Goal: Information Seeking & Learning: Learn about a topic

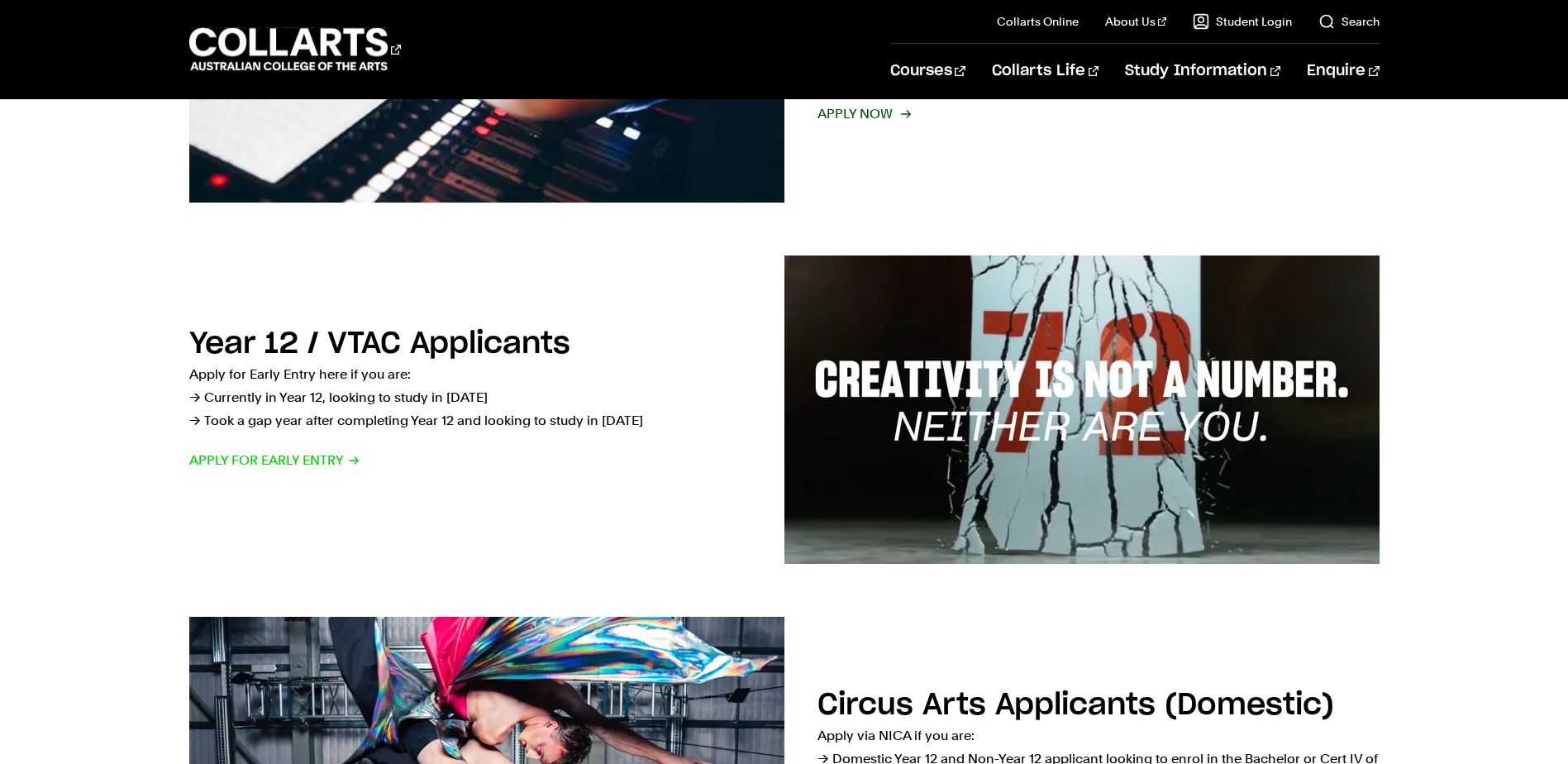
scroll to position [496, 0]
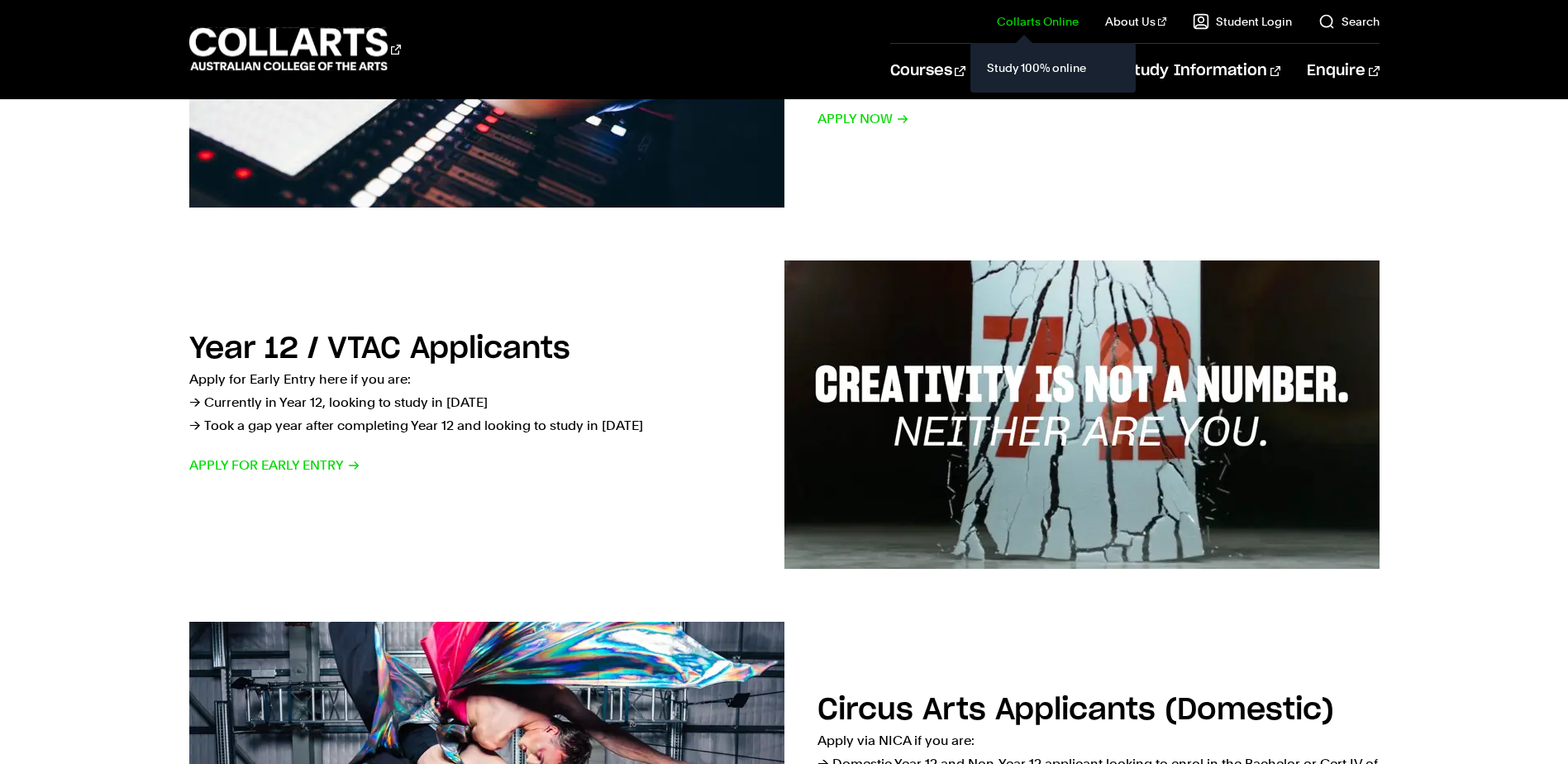
click at [1050, 27] on link "Collarts Online" at bounding box center [1037, 22] width 82 height 17
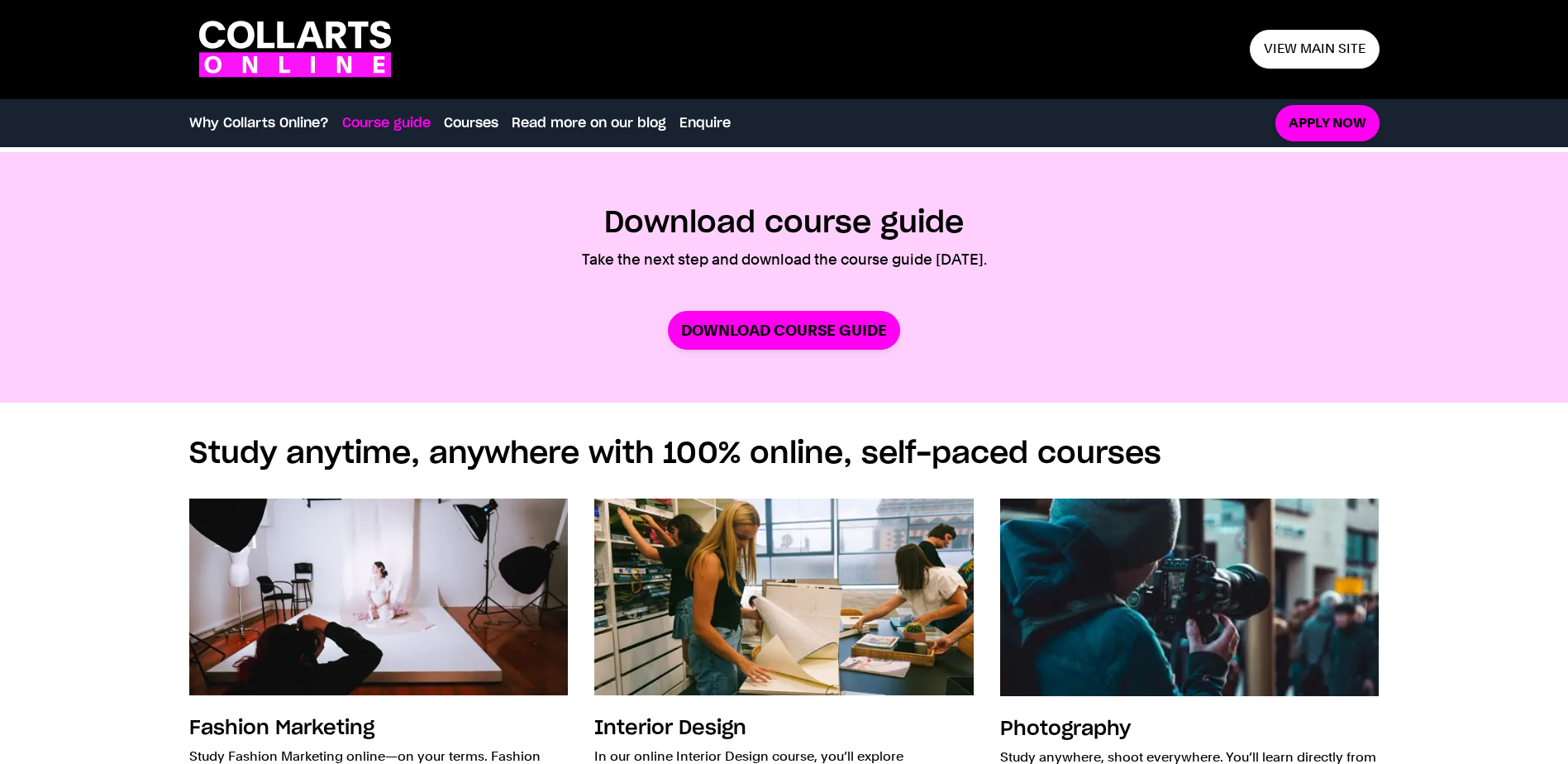
scroll to position [910, 0]
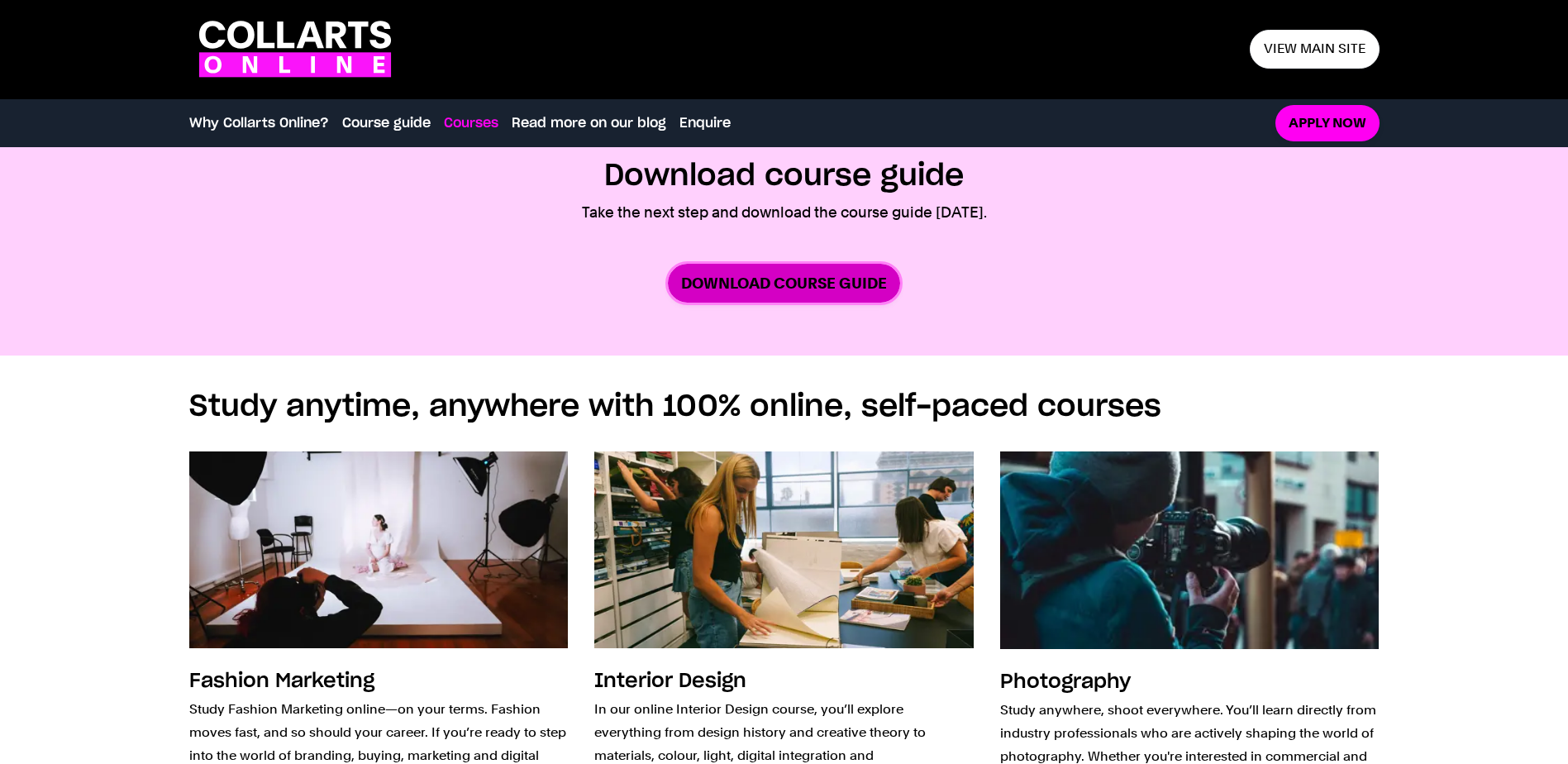
click at [859, 289] on link "Download Course Guide" at bounding box center [784, 283] width 232 height 39
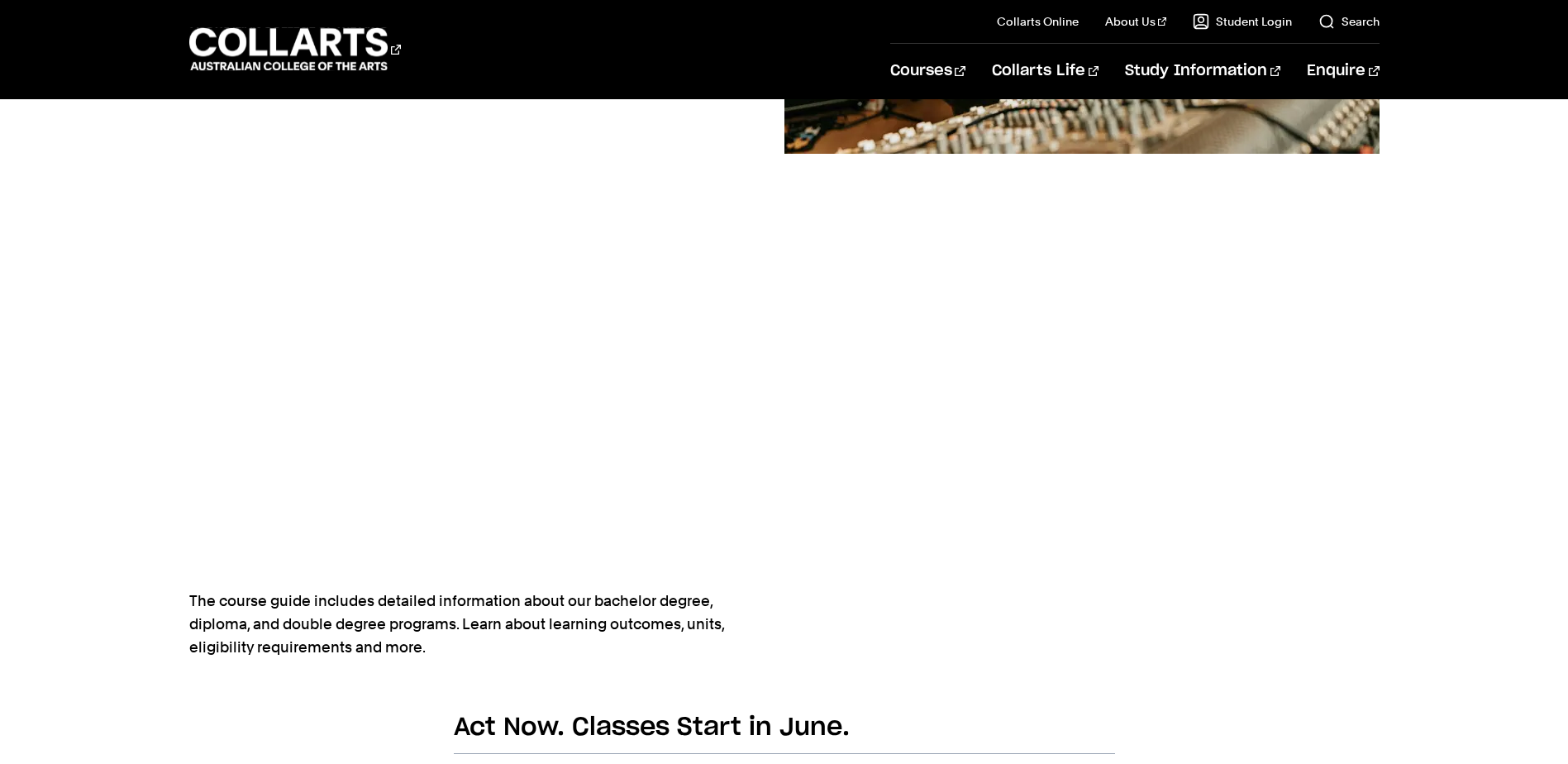
scroll to position [331, 0]
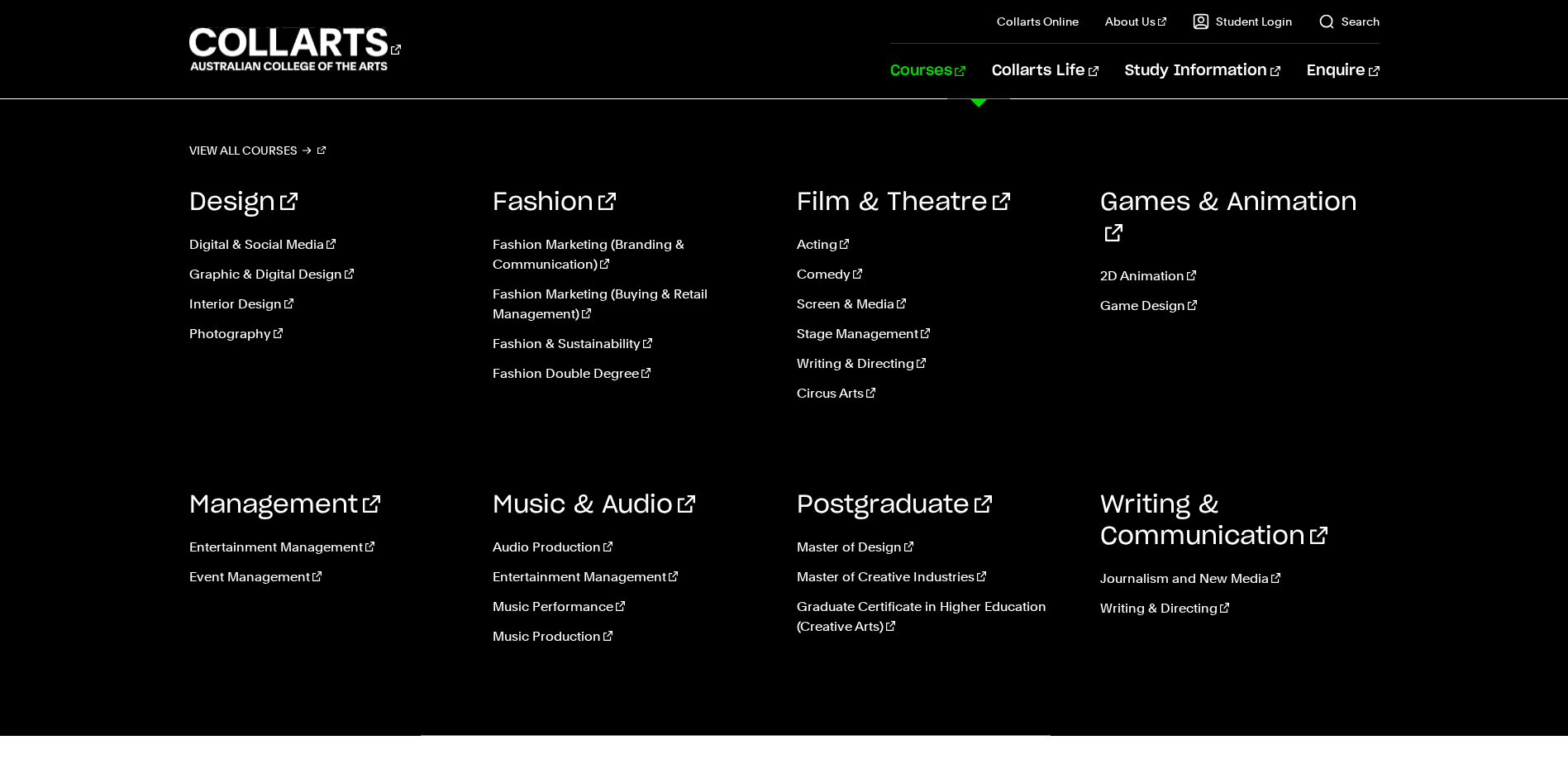
click at [966, 72] on link "Courses" at bounding box center [928, 71] width 75 height 55
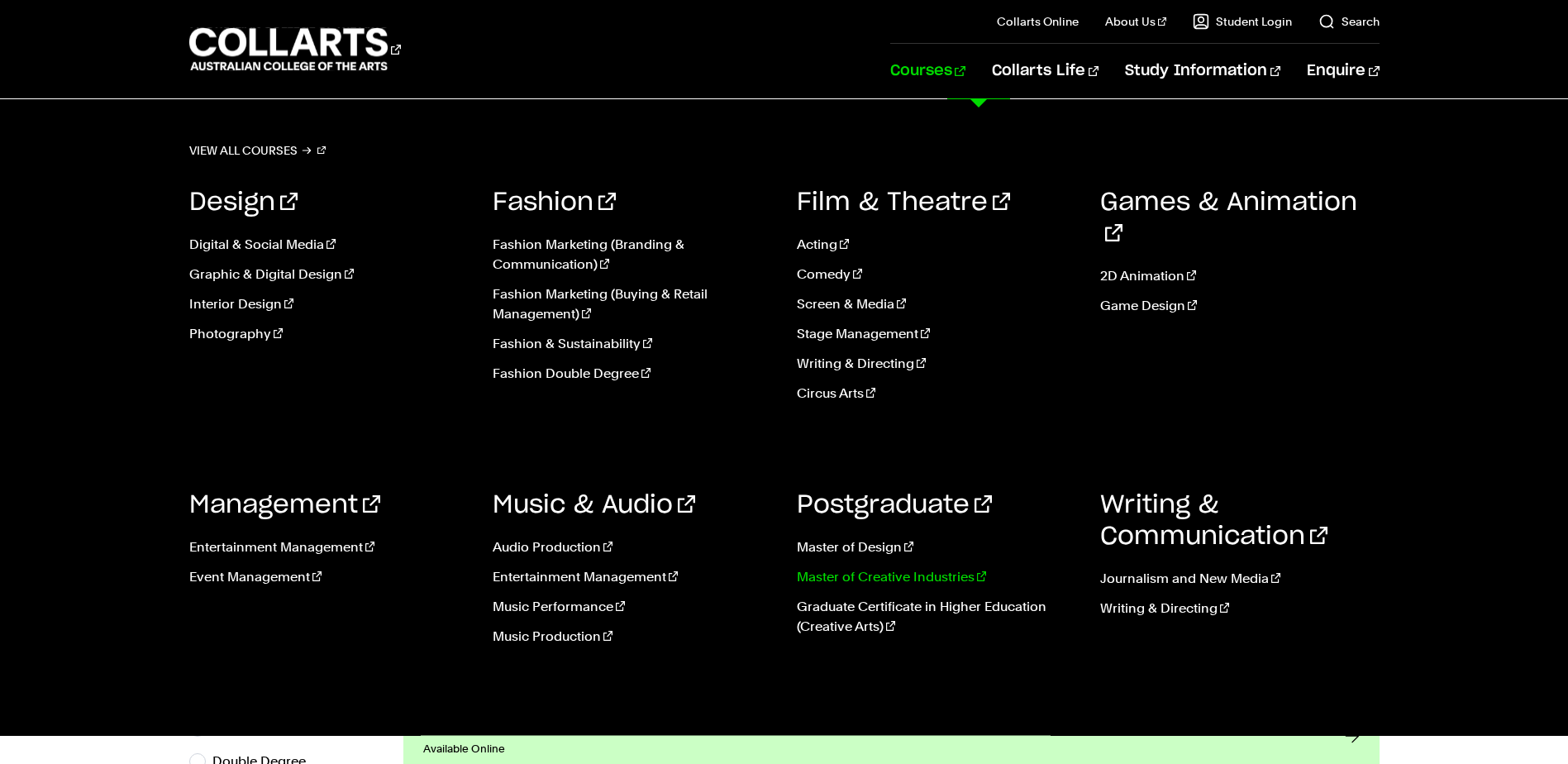
scroll to position [331, 0]
click at [898, 572] on link "Master of Creative Industries" at bounding box center [936, 577] width 279 height 20
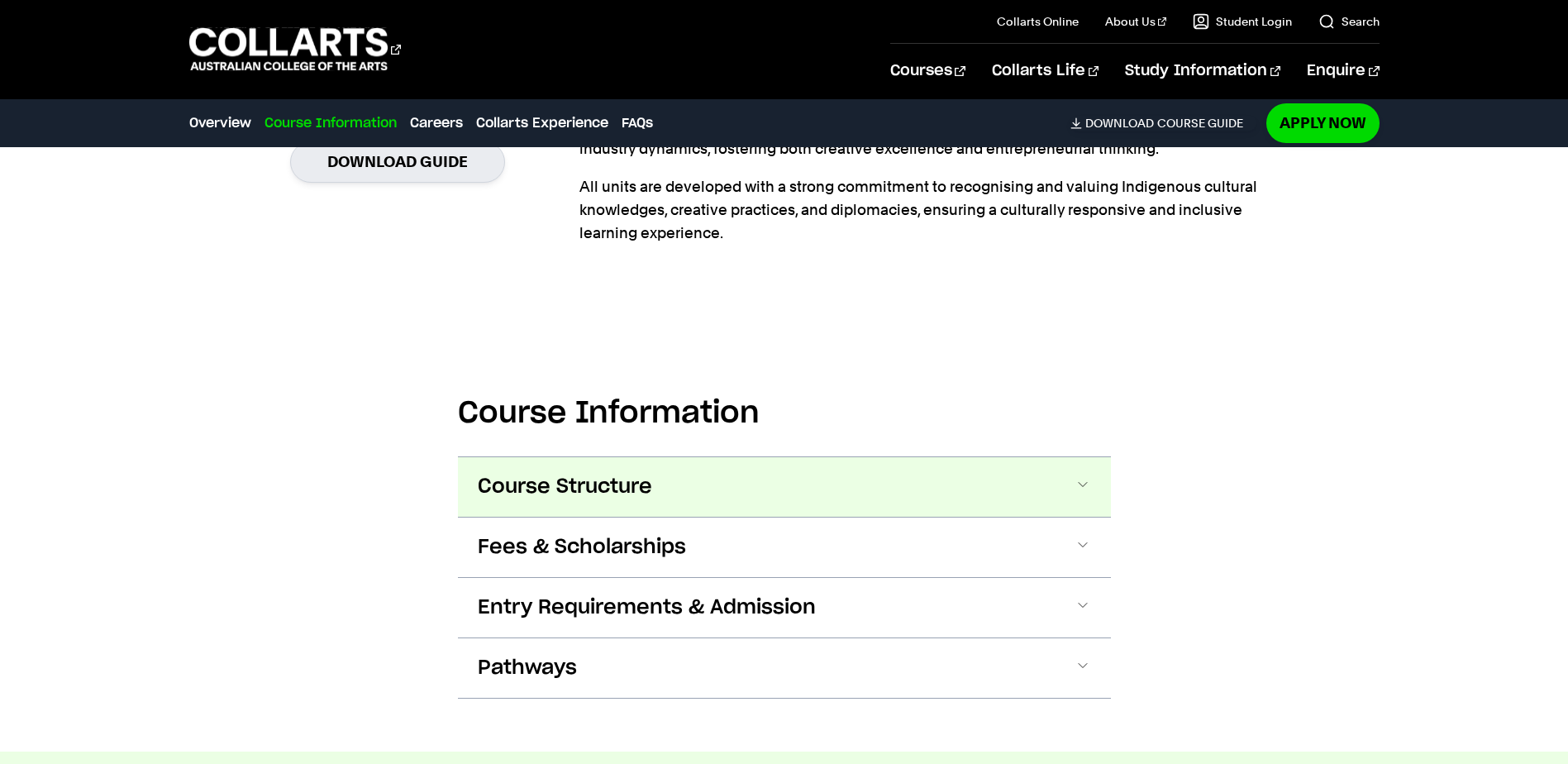
click at [669, 480] on button "Course Structure" at bounding box center [784, 487] width 653 height 59
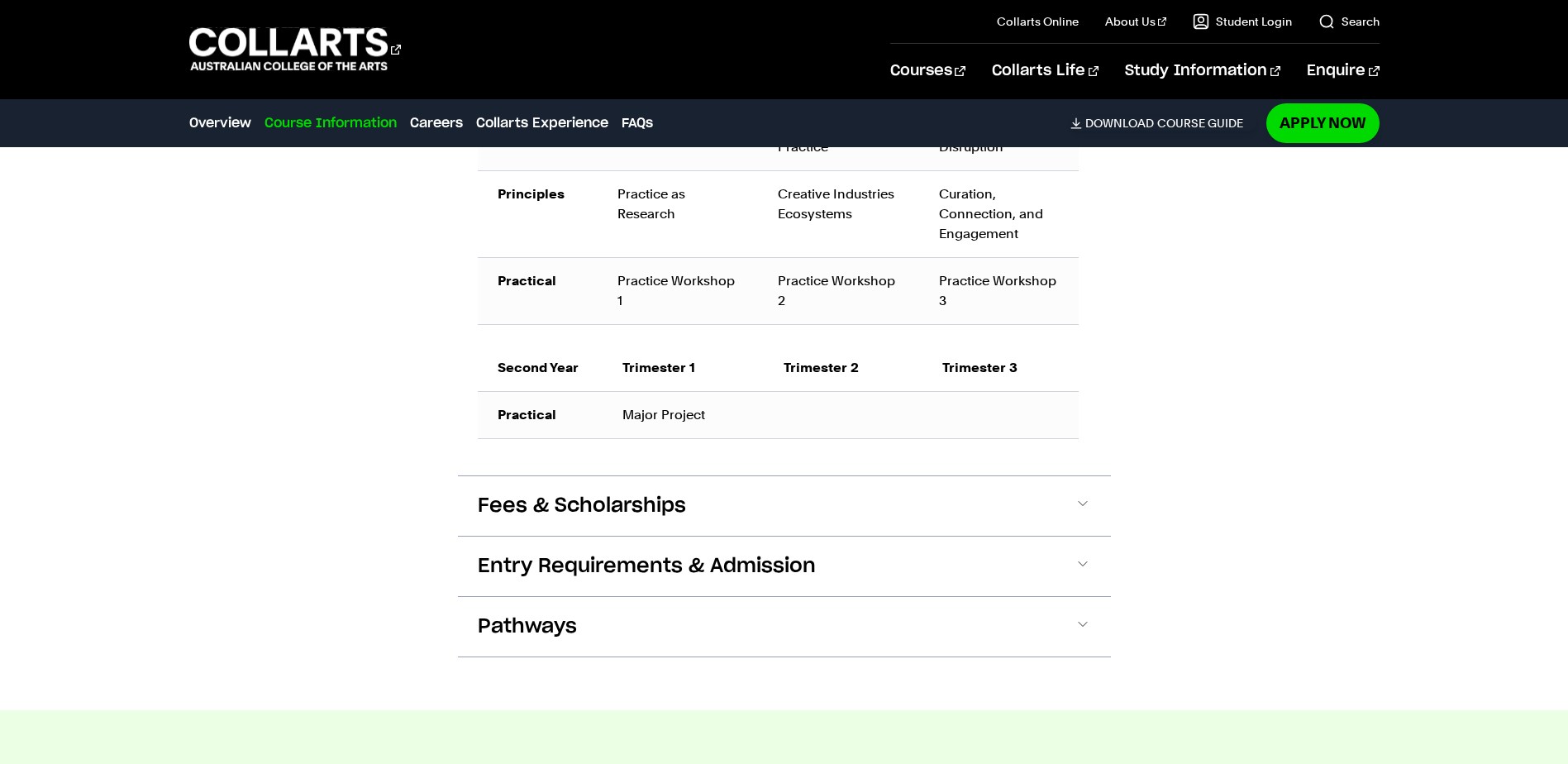
scroll to position [1301, 0]
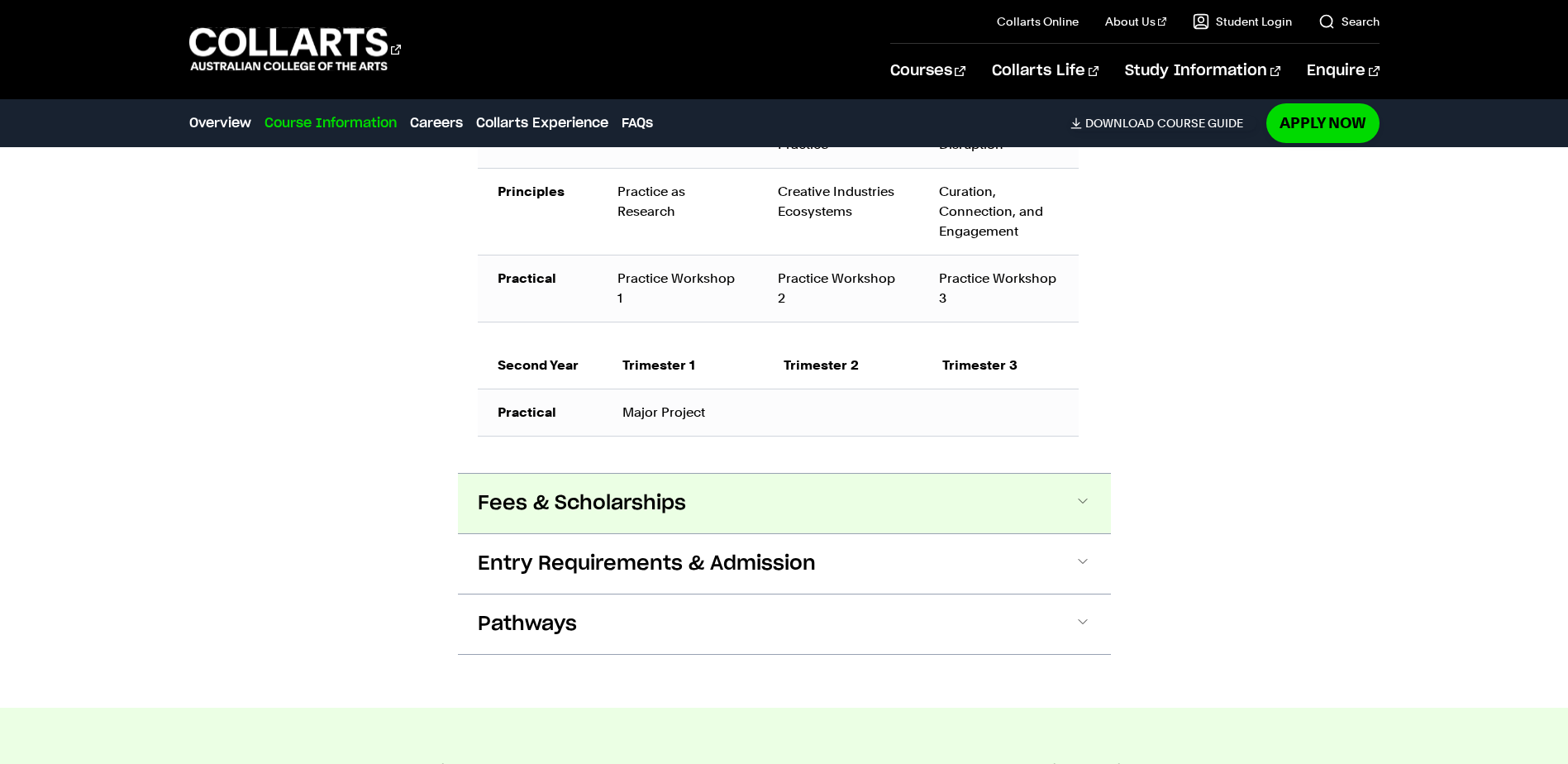
click at [712, 502] on button "Fees & Scholarships" at bounding box center [784, 503] width 653 height 59
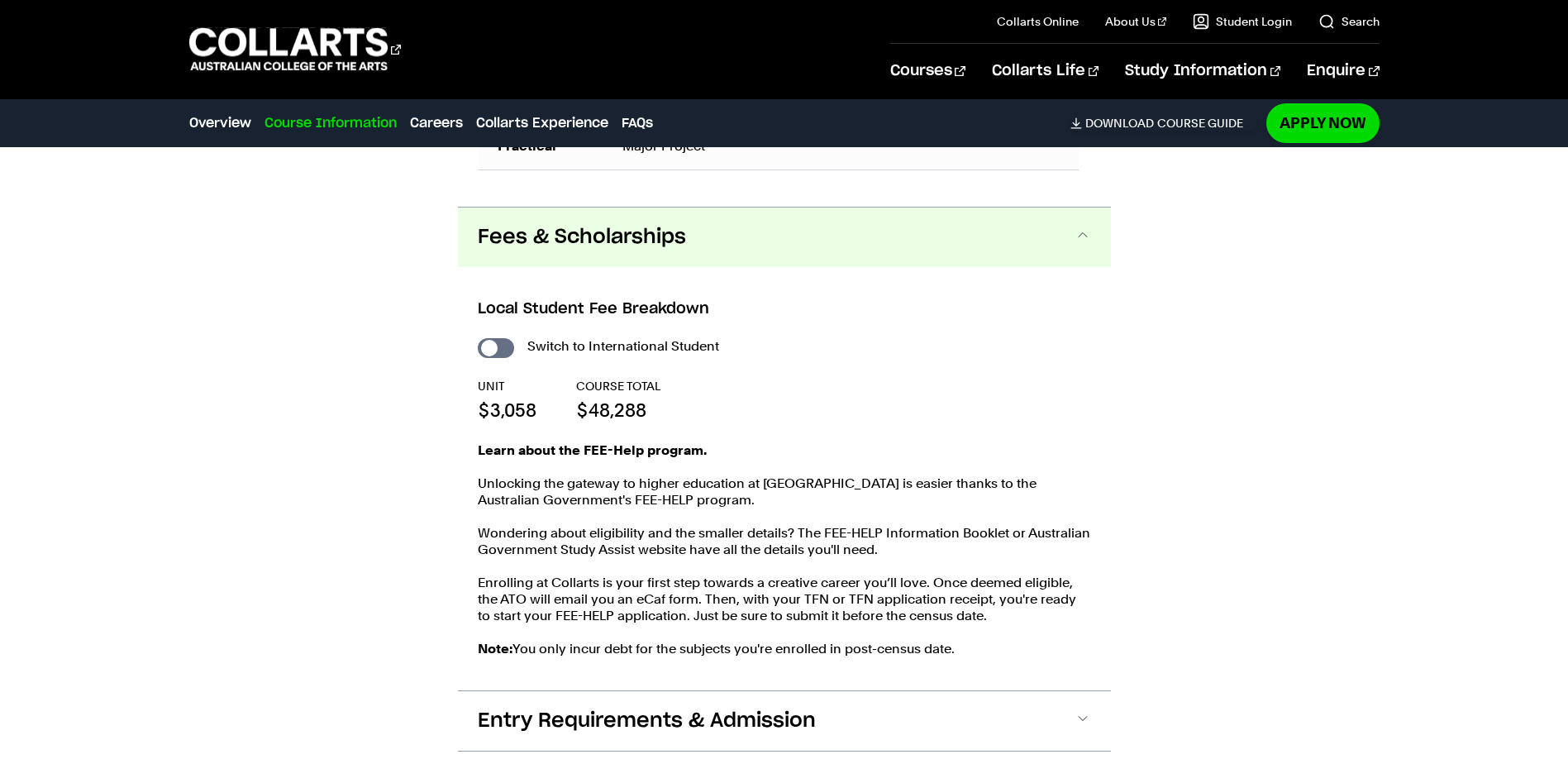
scroll to position [1626, 0]
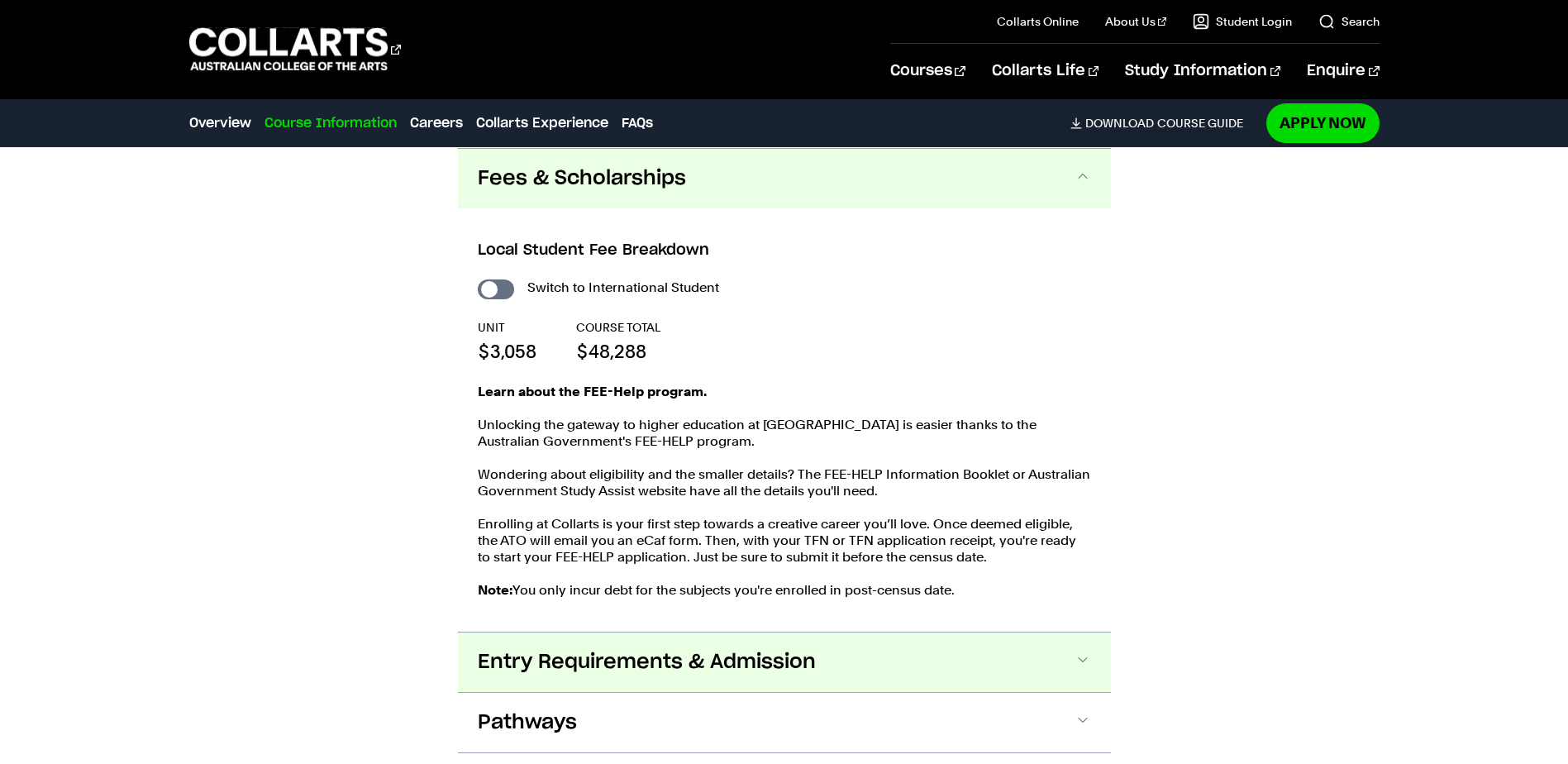
click at [644, 668] on span "Entry Requirements & Admission" at bounding box center [647, 663] width 338 height 26
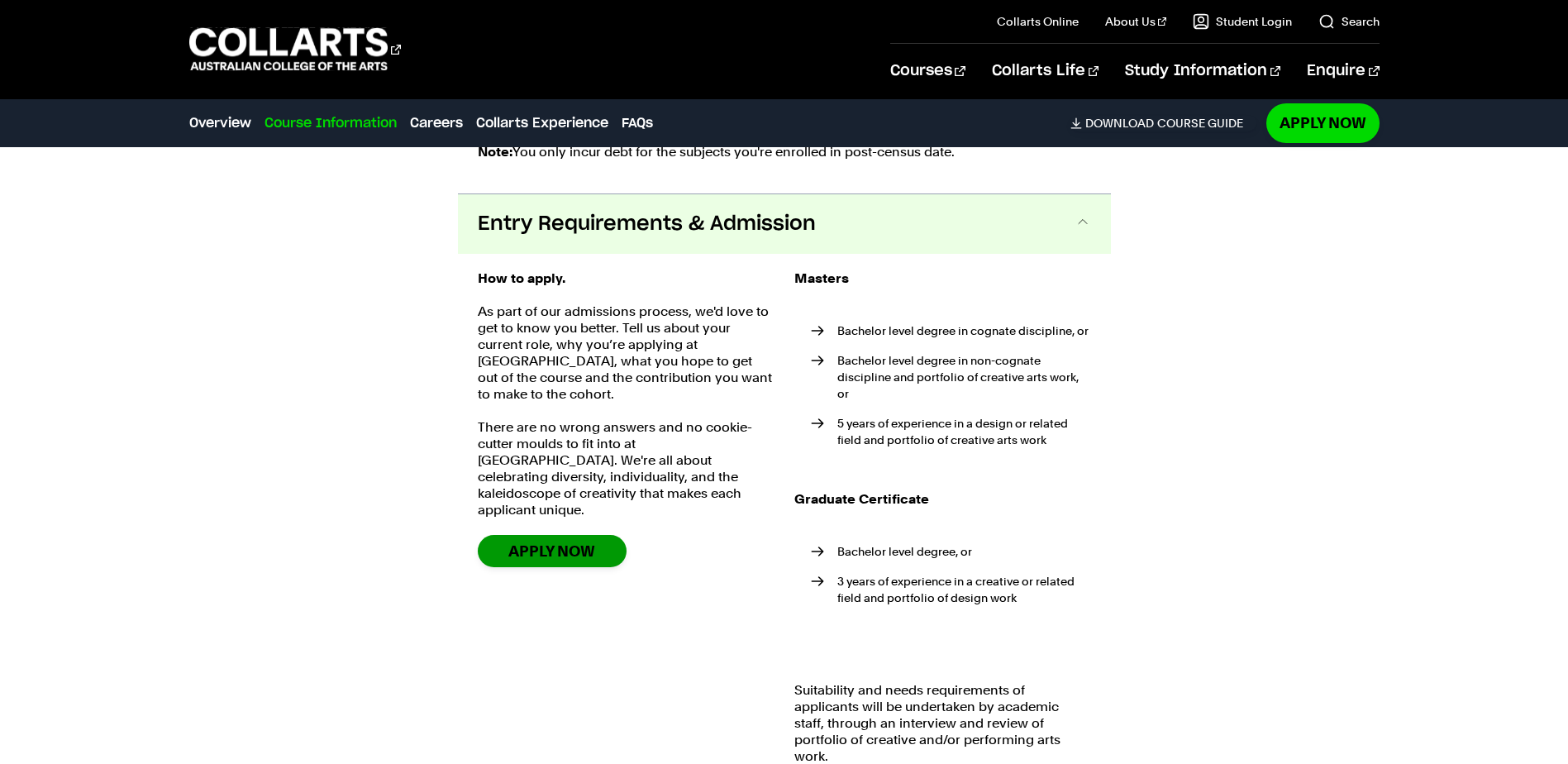
scroll to position [2110, 0]
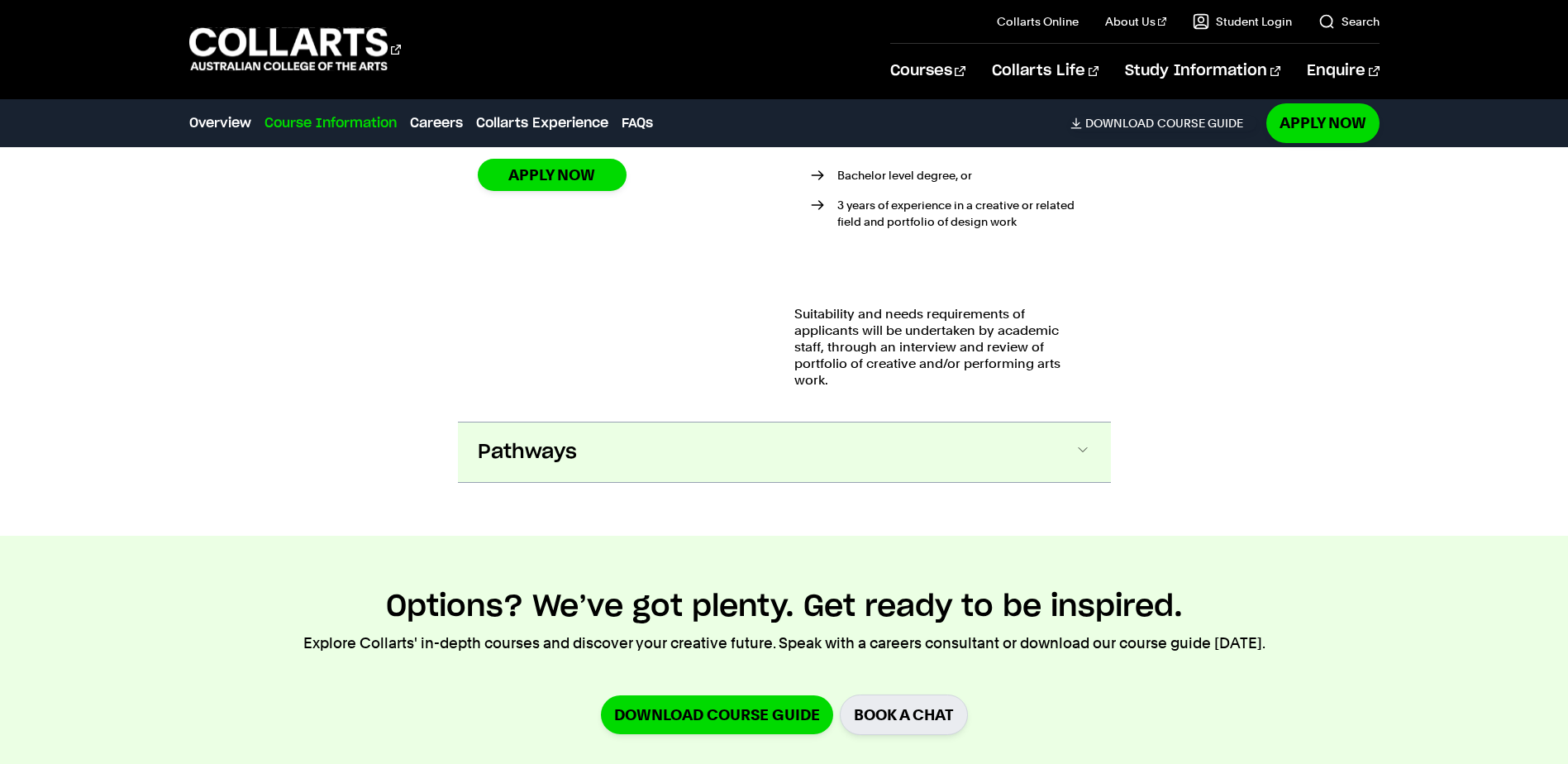
click at [576, 438] on button "Pathways" at bounding box center [784, 452] width 653 height 59
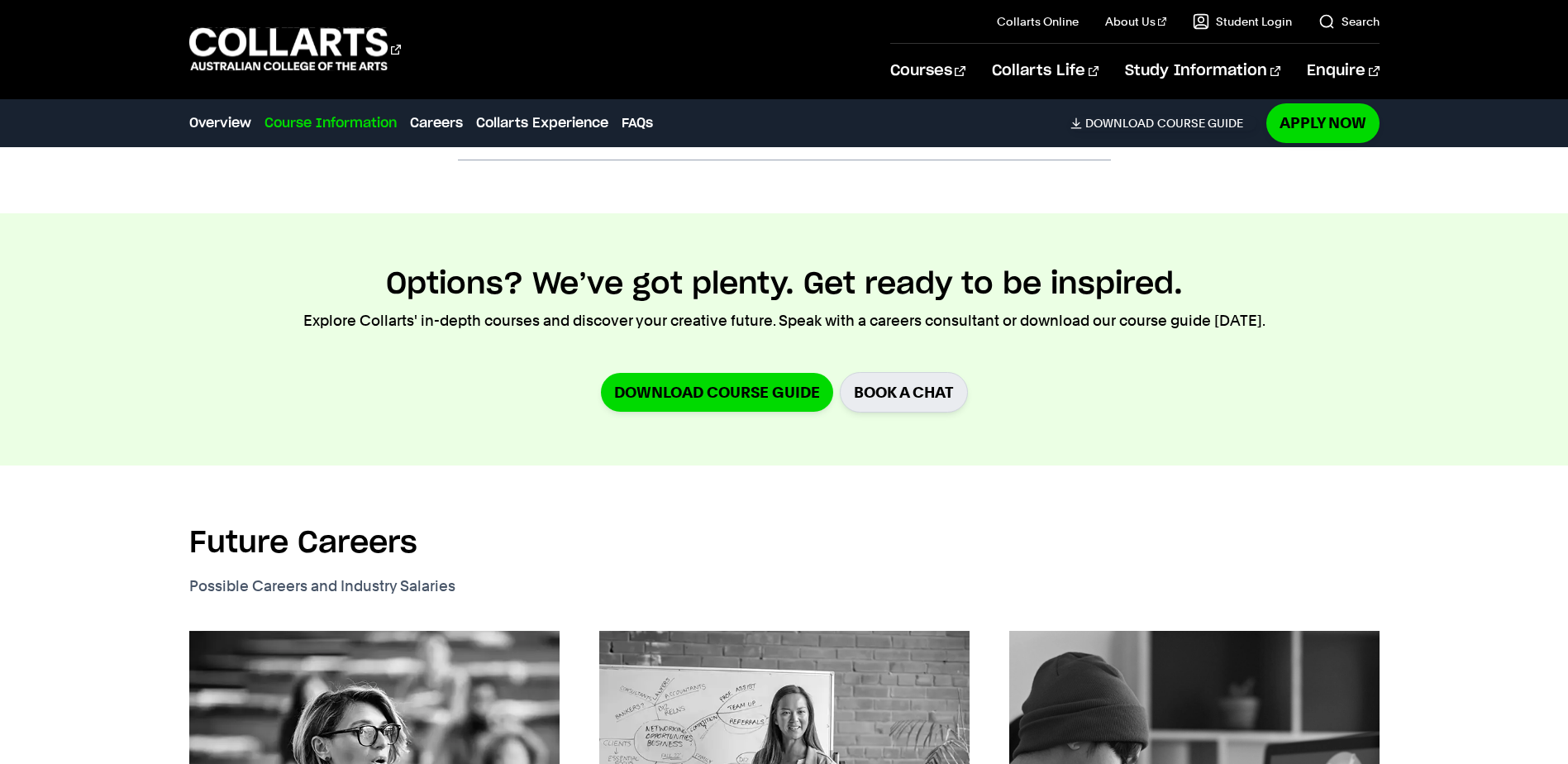
scroll to position [3111, 0]
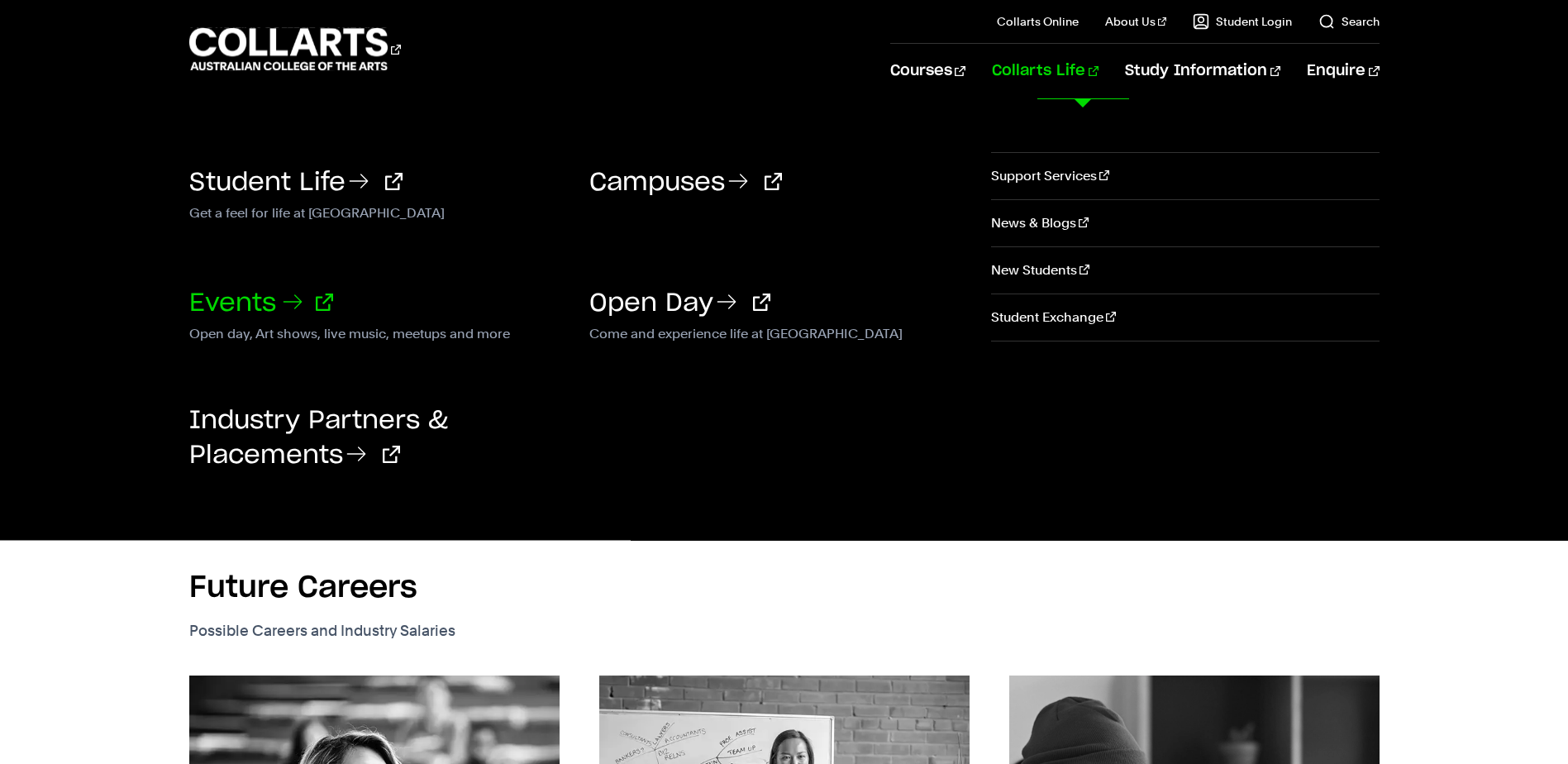
click at [245, 313] on link "Events" at bounding box center [261, 304] width 144 height 24
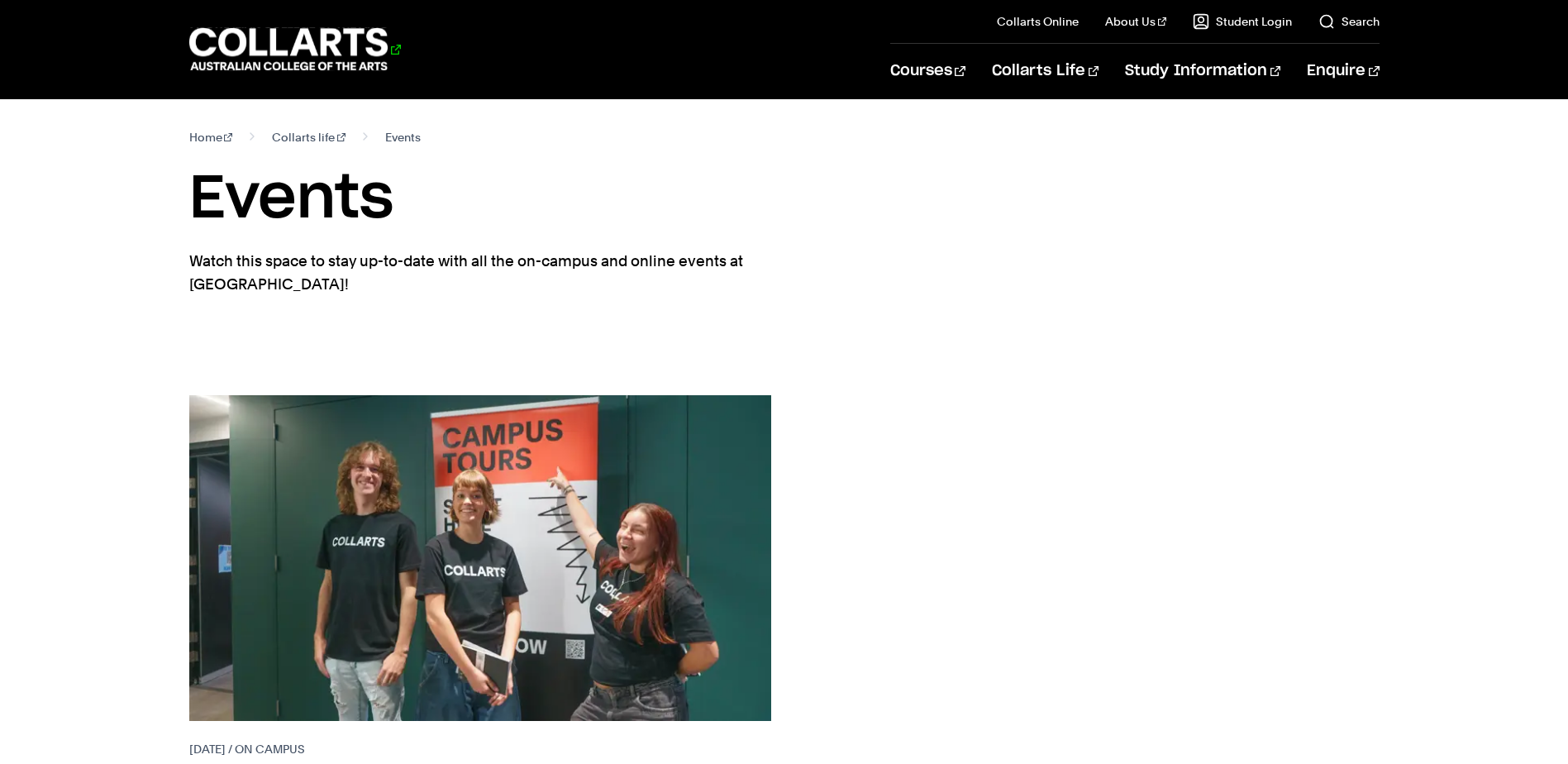
click at [298, 66] on 1 "Go to homepage" at bounding box center [289, 50] width 199 height 43
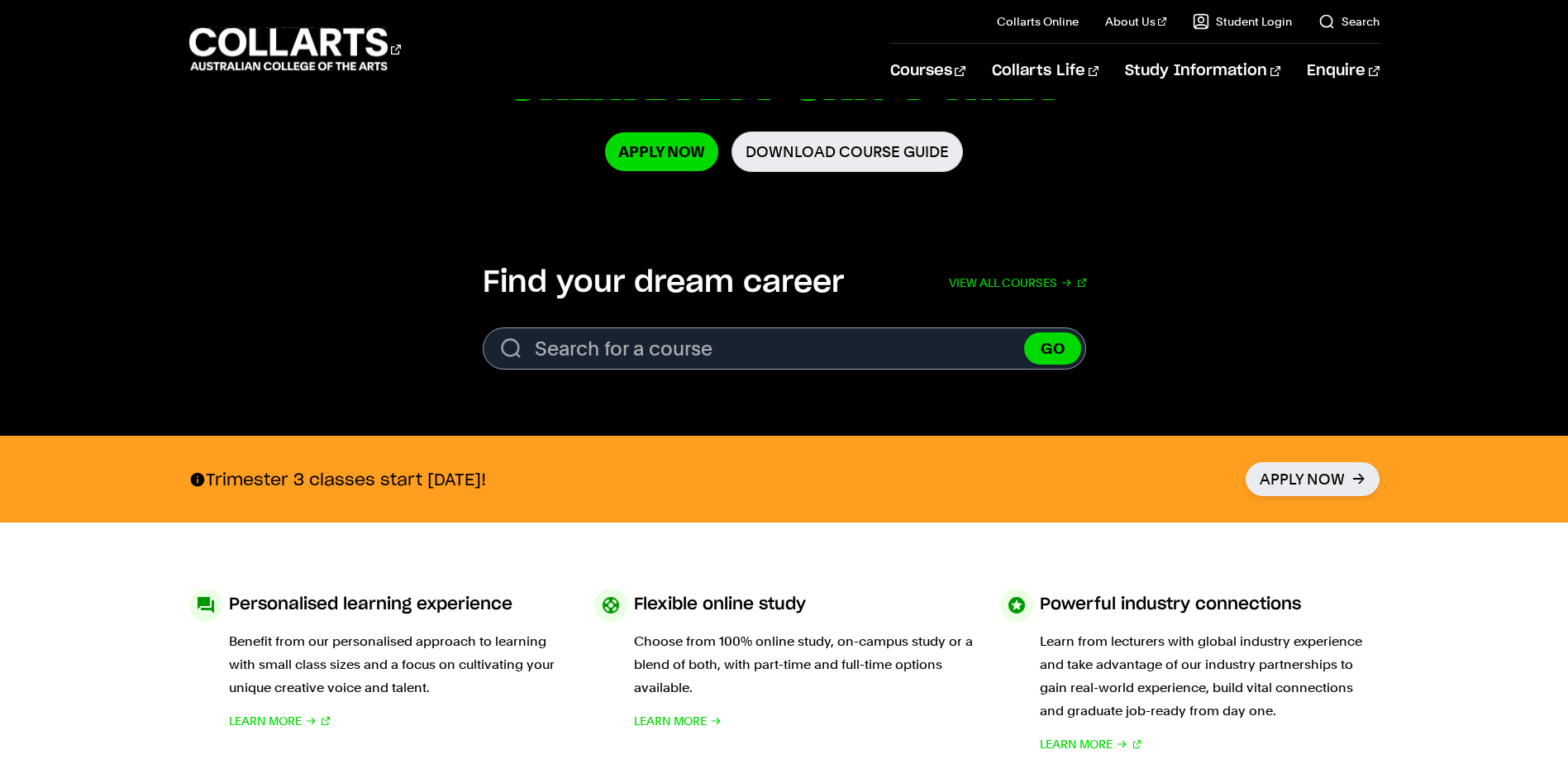
scroll to position [413, 0]
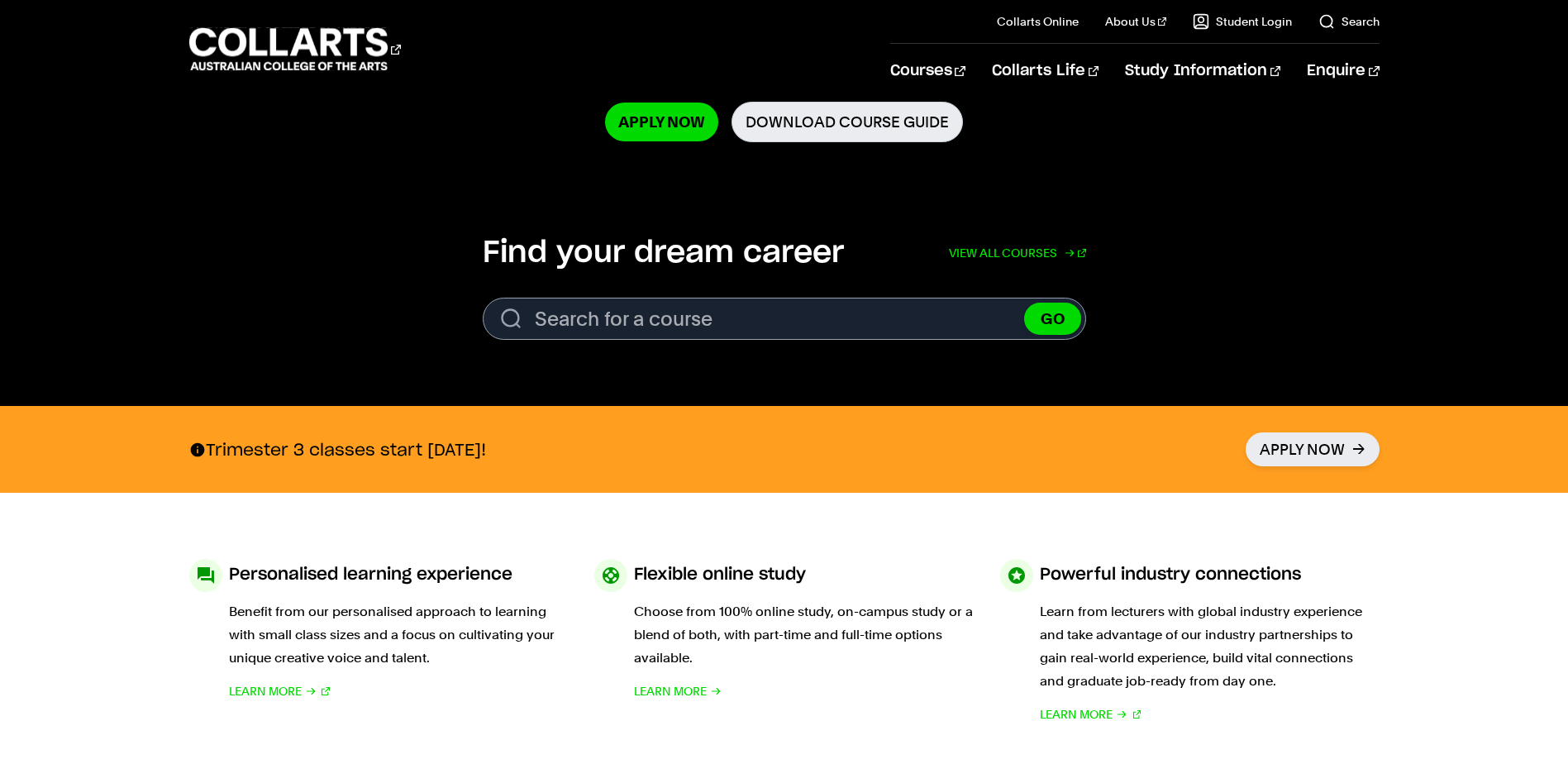
click at [995, 247] on link "View all courses" at bounding box center [1017, 253] width 137 height 37
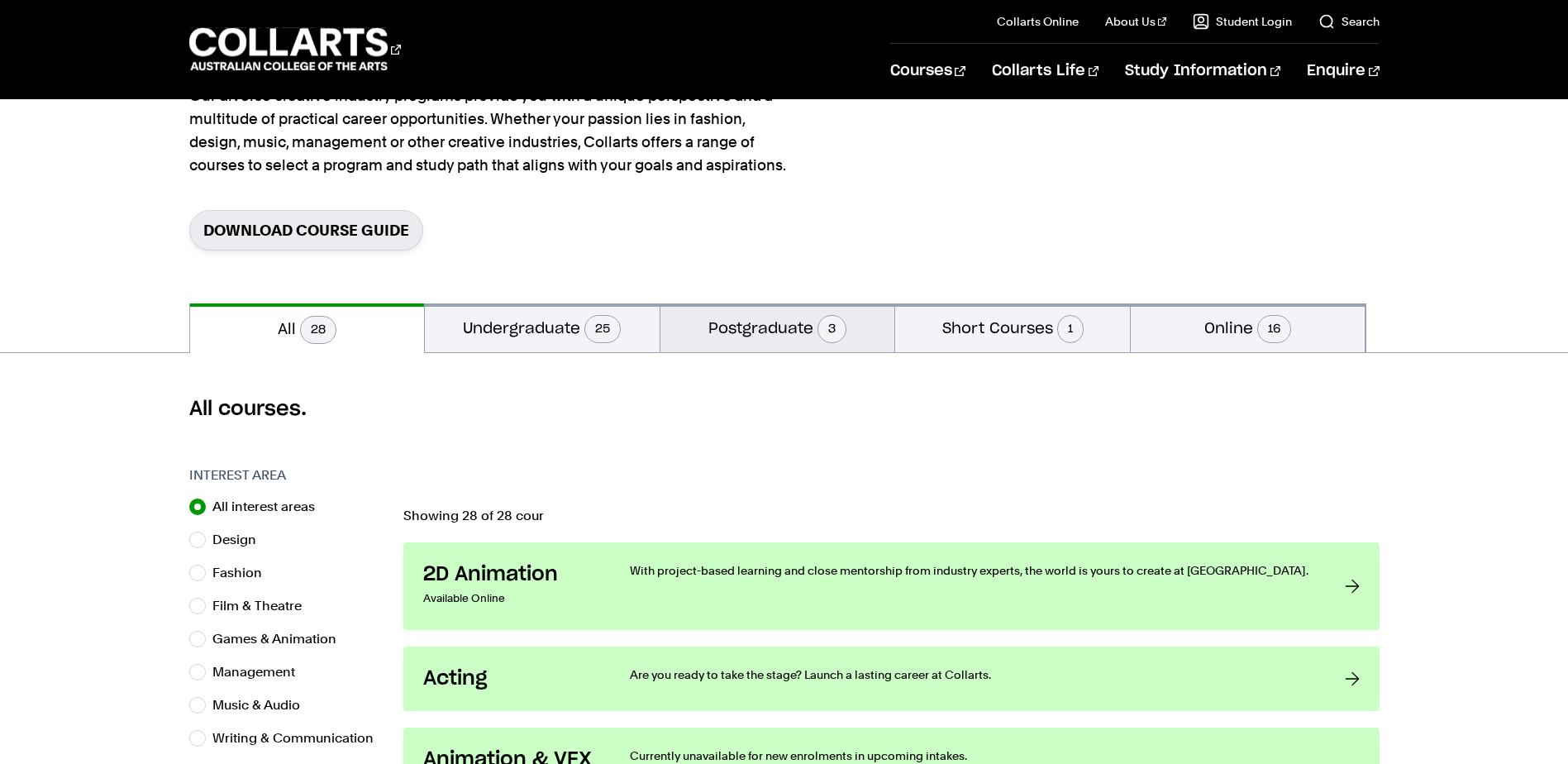
click at [804, 328] on button "Postgraduate 3" at bounding box center [778, 328] width 235 height 49
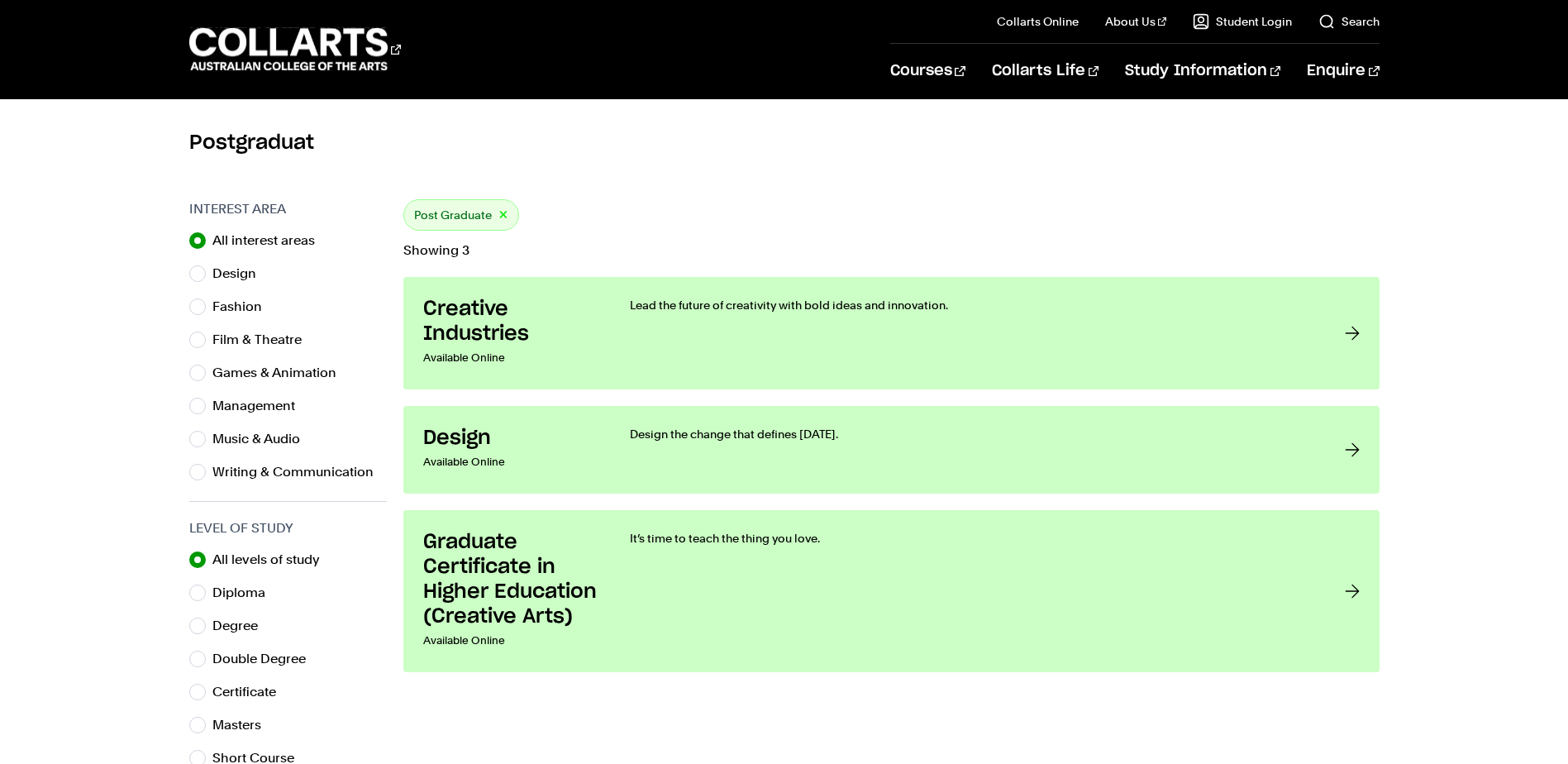
scroll to position [496, 0]
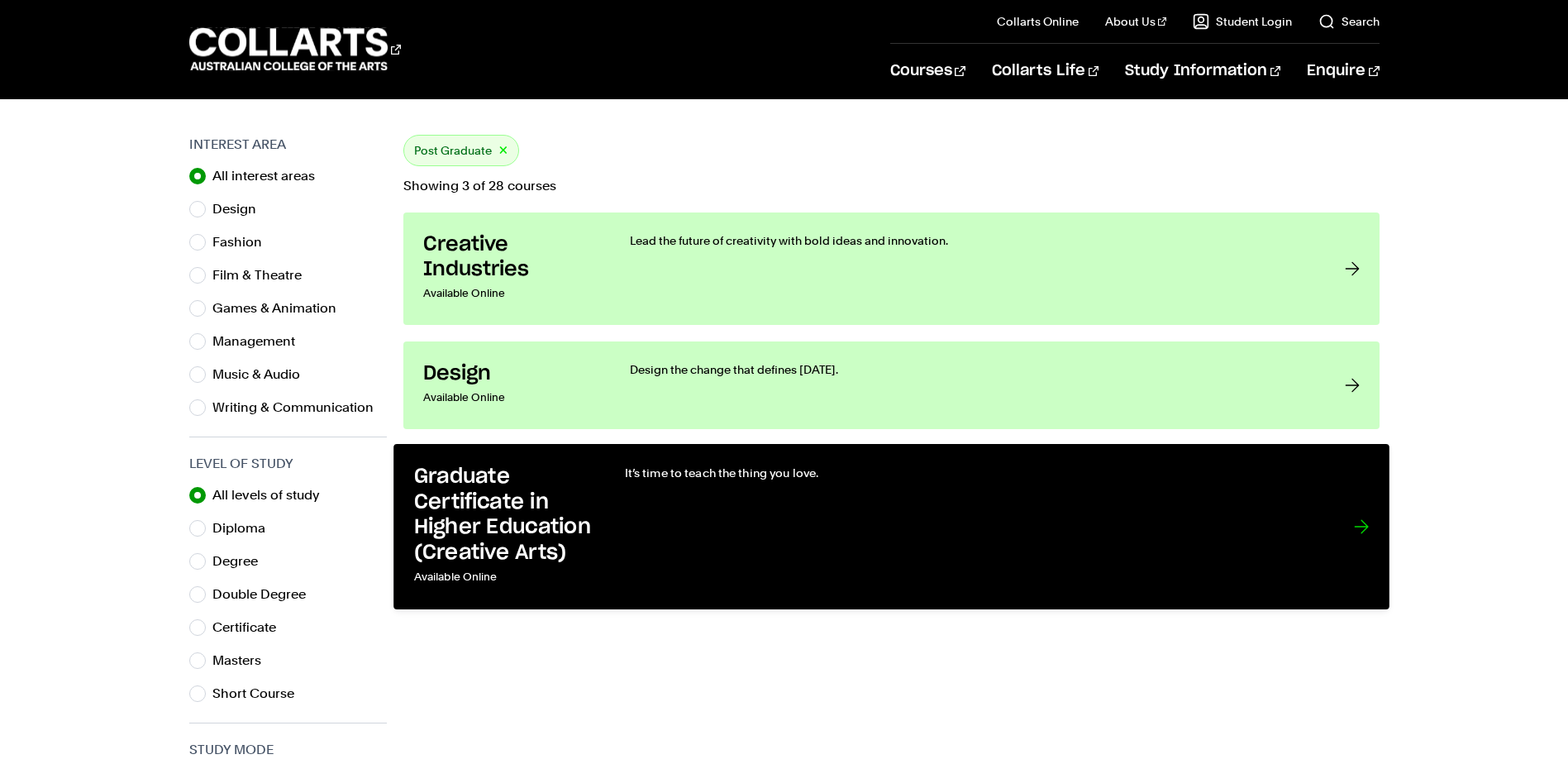
click at [918, 551] on div "It’s time to teach the thing you love." at bounding box center [971, 527] width 695 height 125
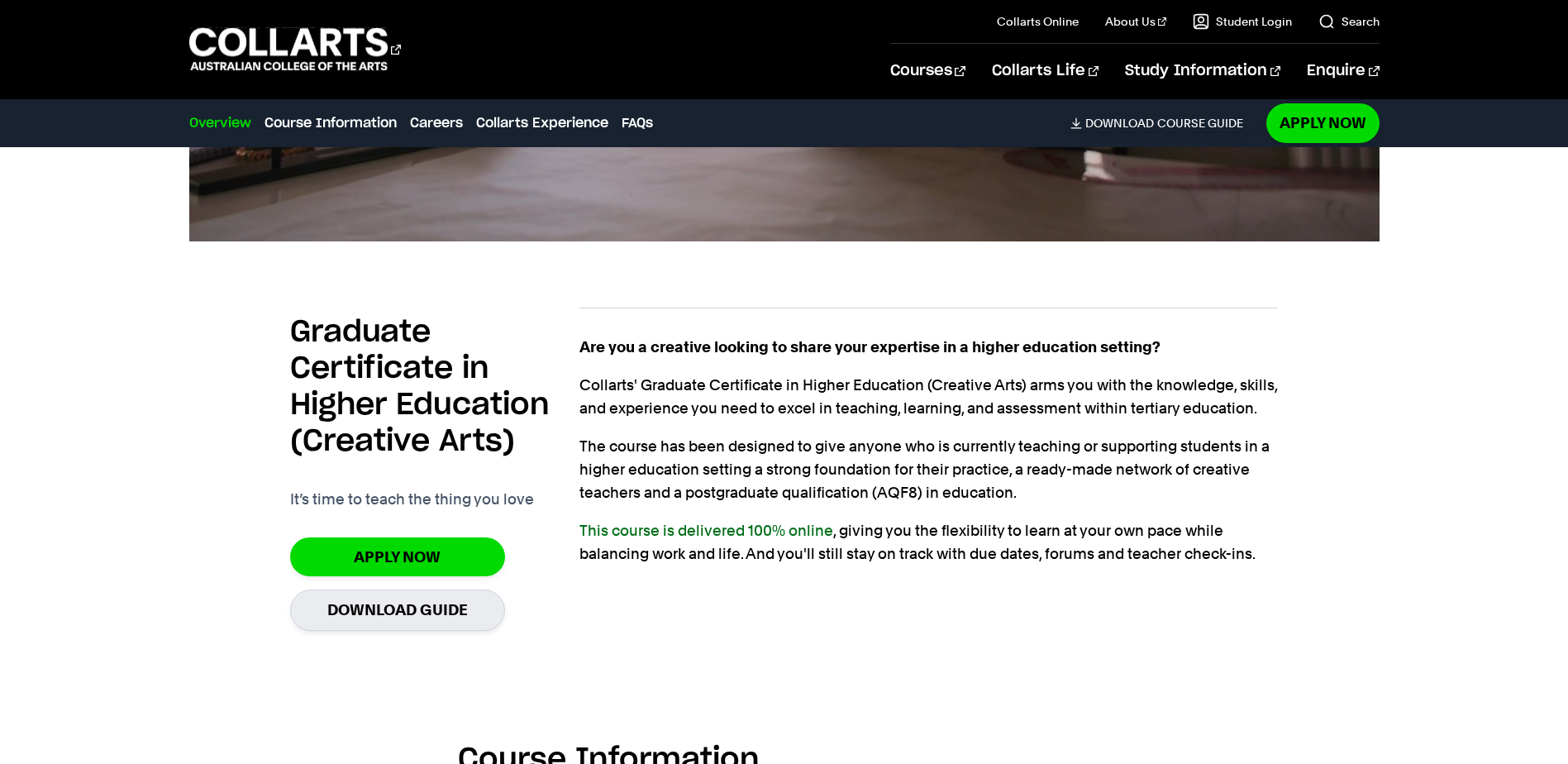
scroll to position [1075, 0]
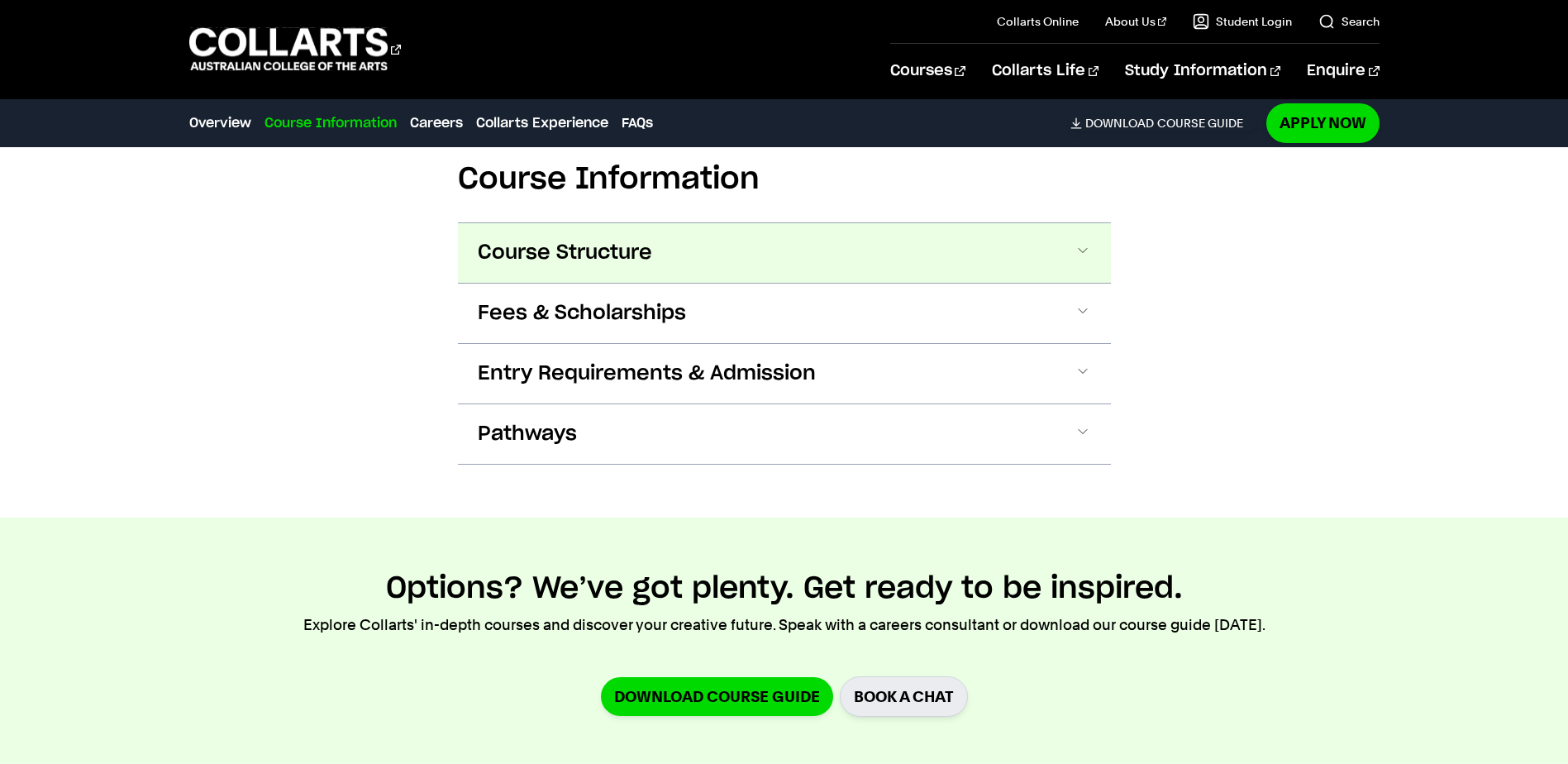
click at [1010, 242] on button "Course Structure" at bounding box center [784, 253] width 653 height 59
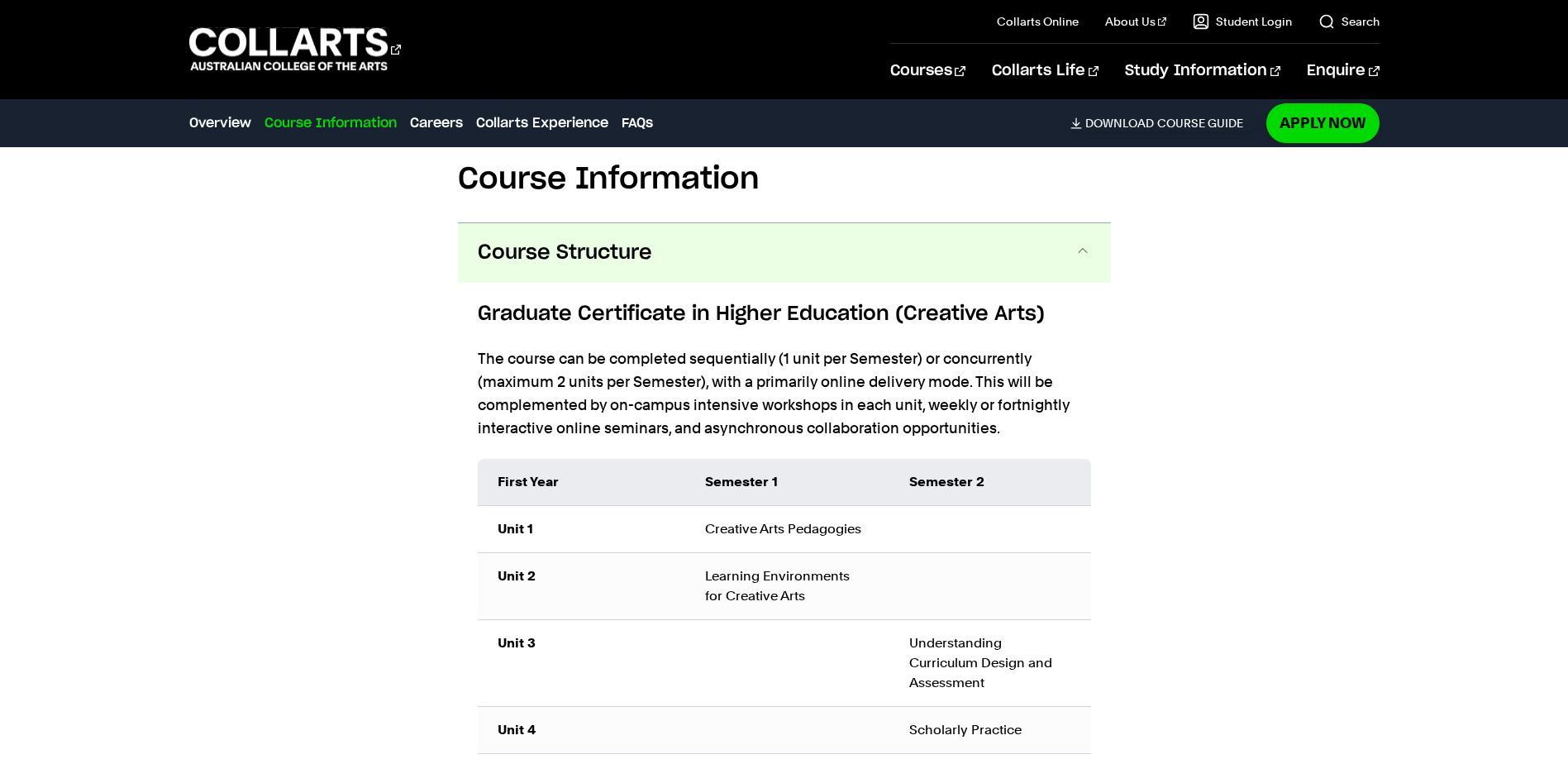
scroll to position [1728, 0]
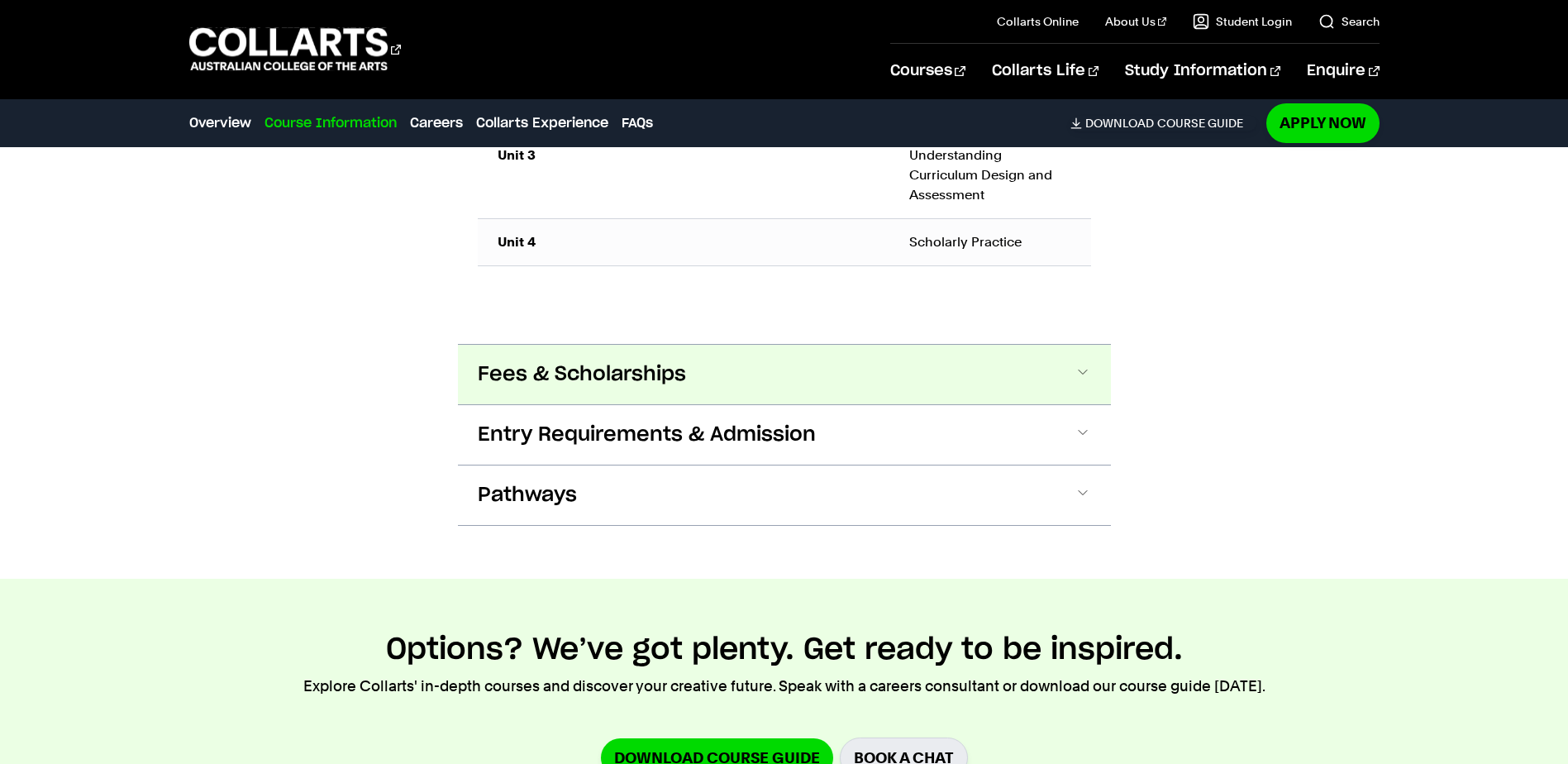
click at [748, 377] on button "Fees & Scholarships" at bounding box center [784, 374] width 653 height 59
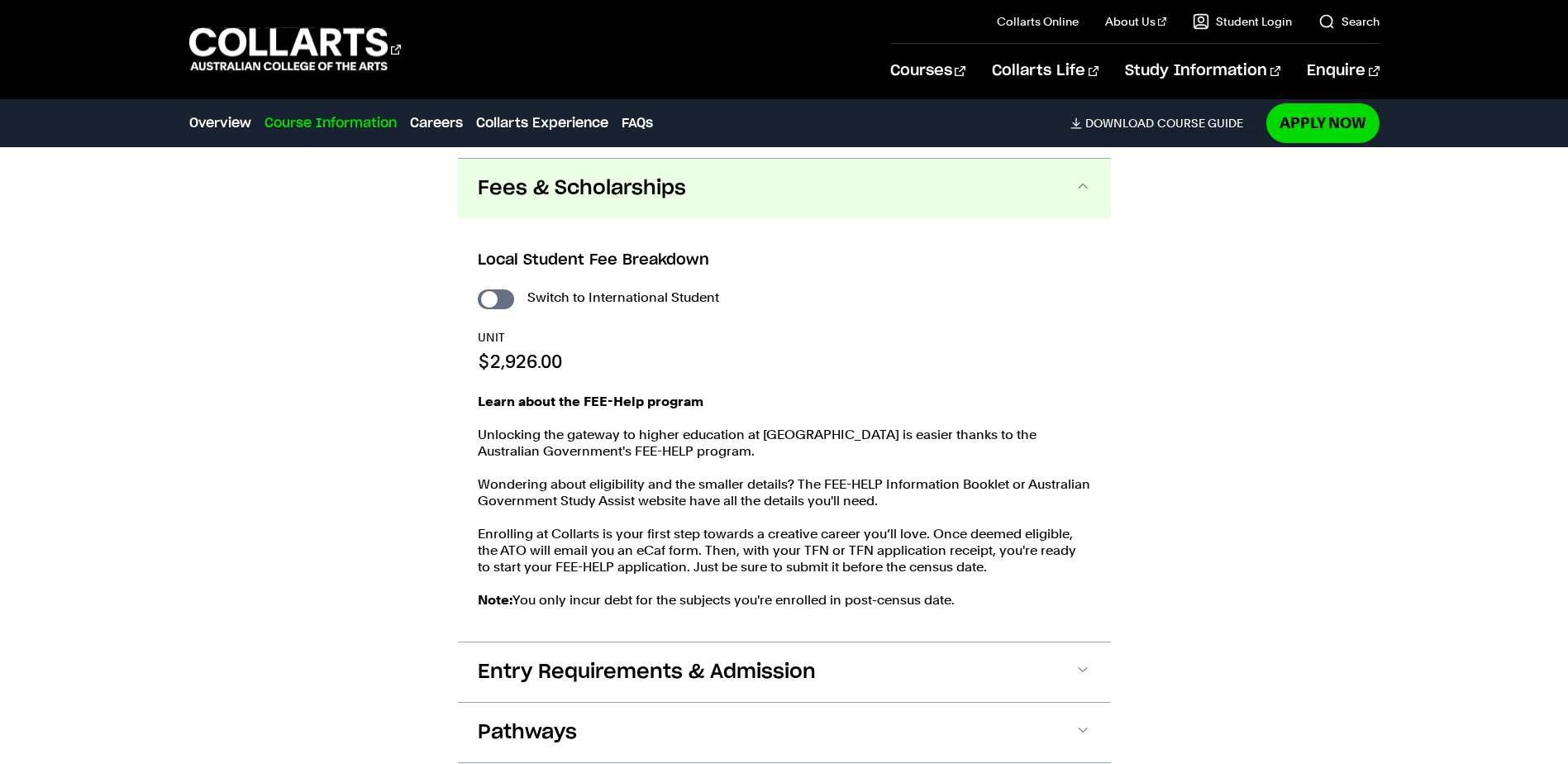
scroll to position [2338, 0]
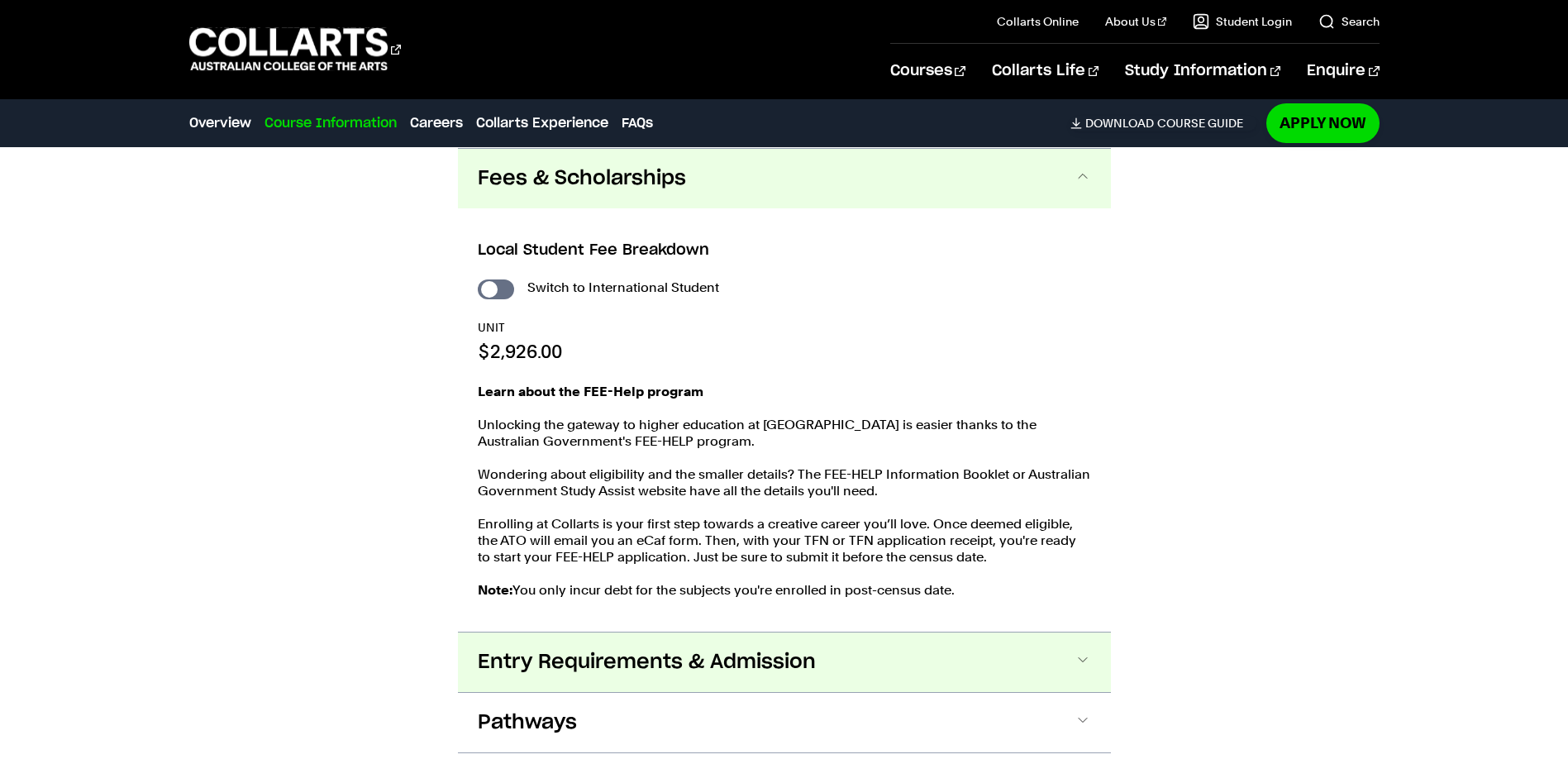
click at [768, 660] on span "Entry Requirements & Admission" at bounding box center [647, 663] width 338 height 26
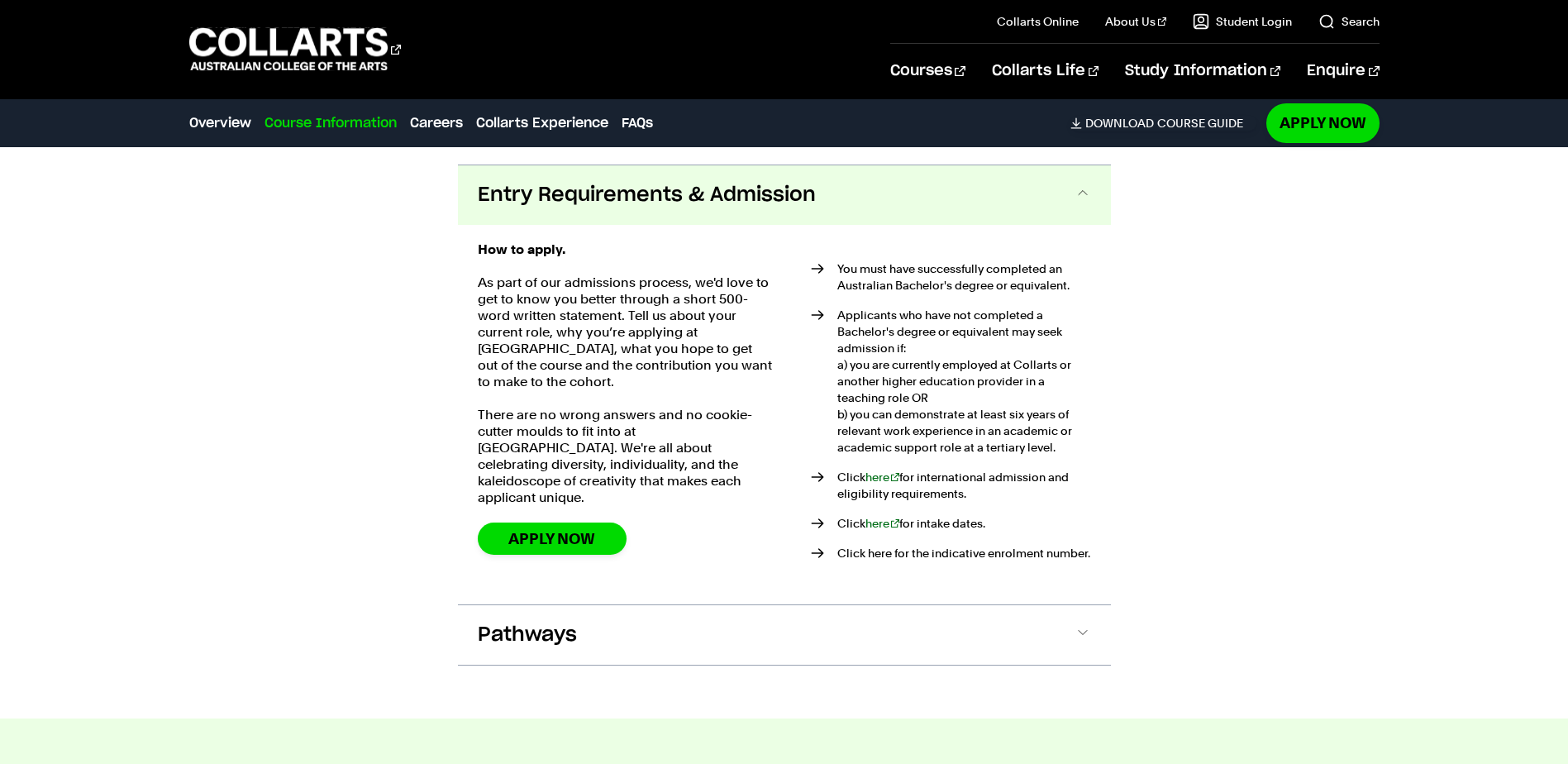
scroll to position [2822, 0]
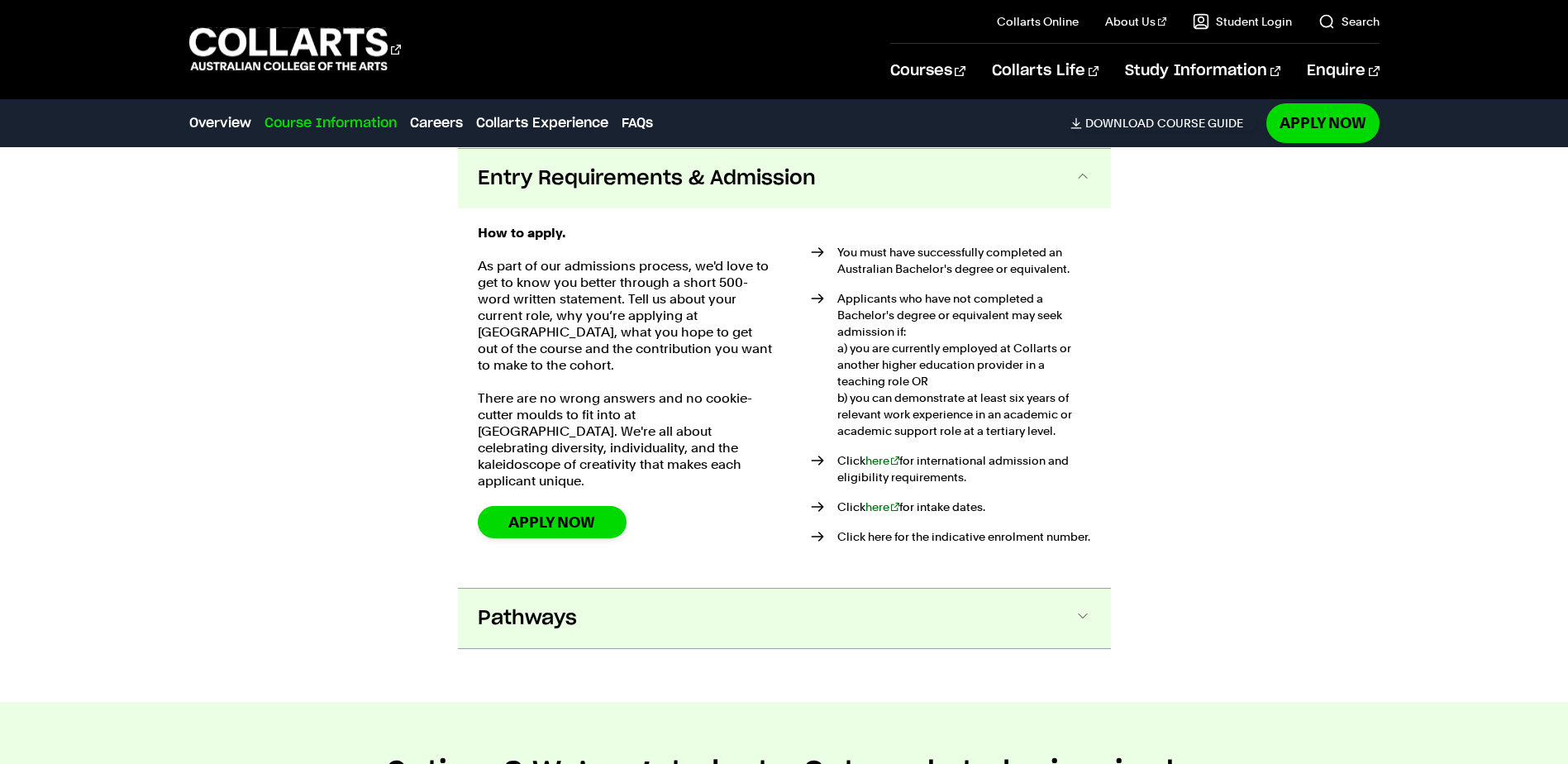
click at [778, 626] on button "Pathways" at bounding box center [784, 618] width 653 height 59
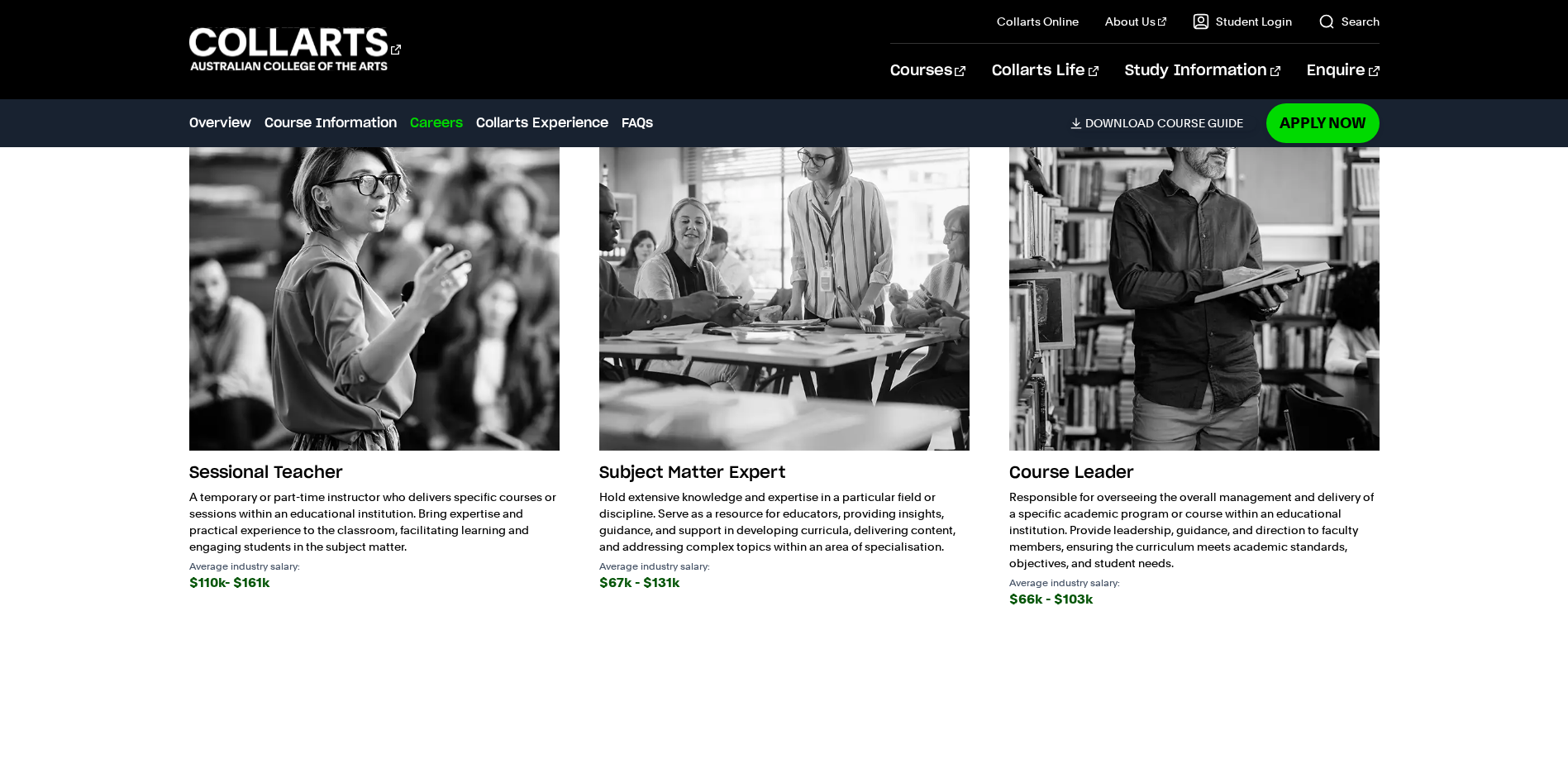
scroll to position [3923, 0]
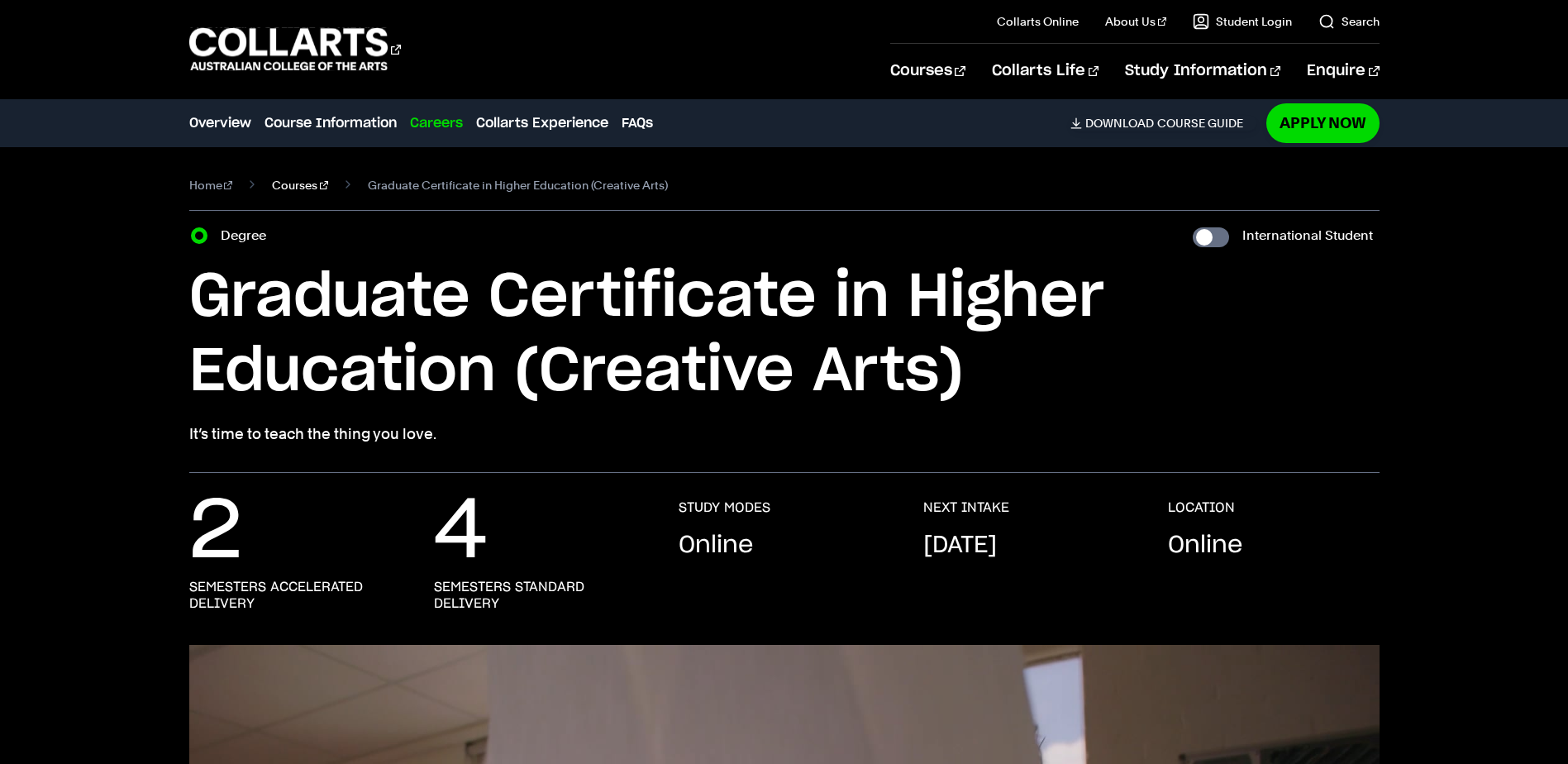
click at [276, 179] on link "Courses" at bounding box center [301, 185] width 56 height 23
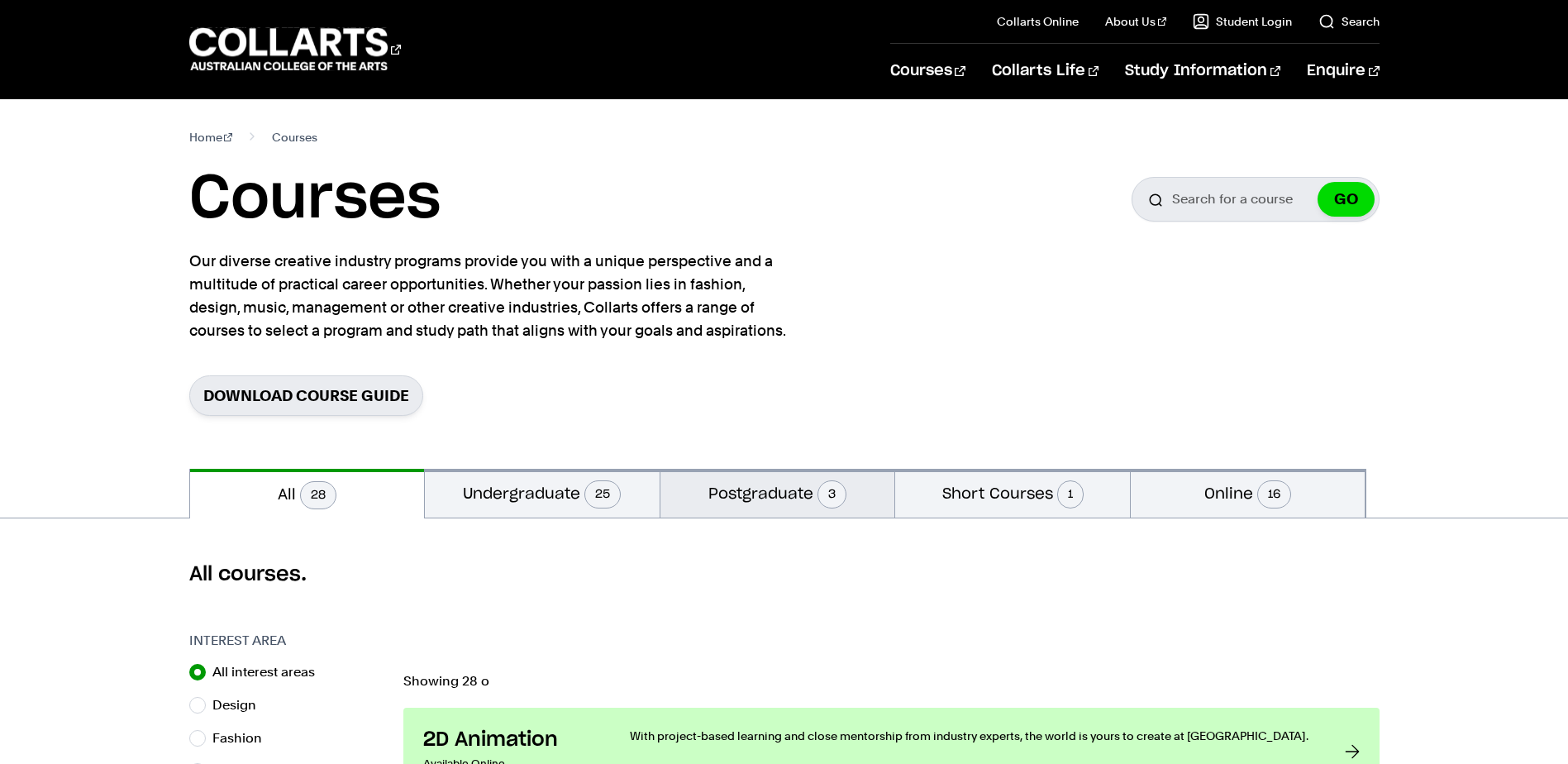
click at [763, 490] on button "Postgraduate 3" at bounding box center [778, 493] width 235 height 49
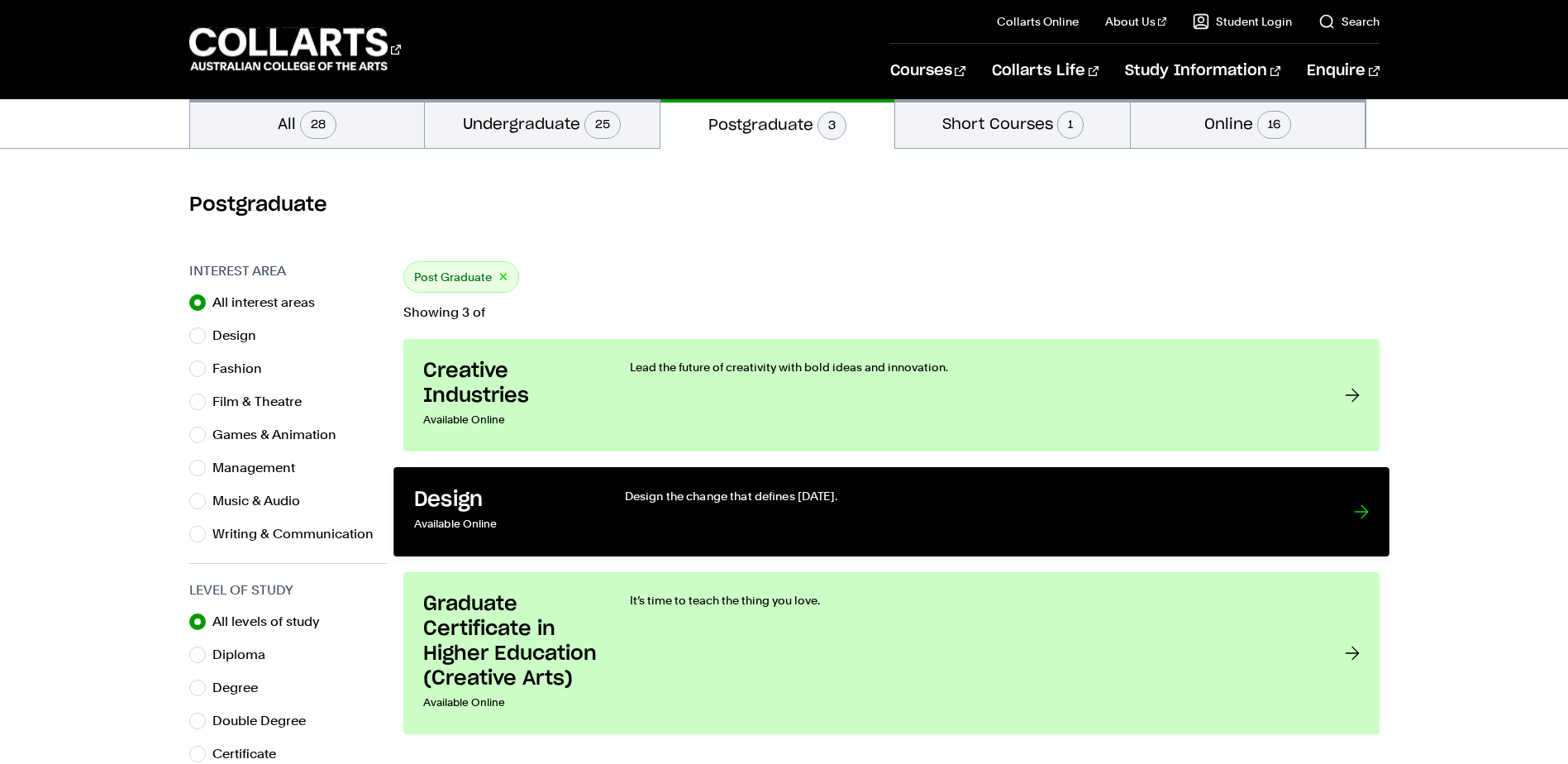
scroll to position [413, 0]
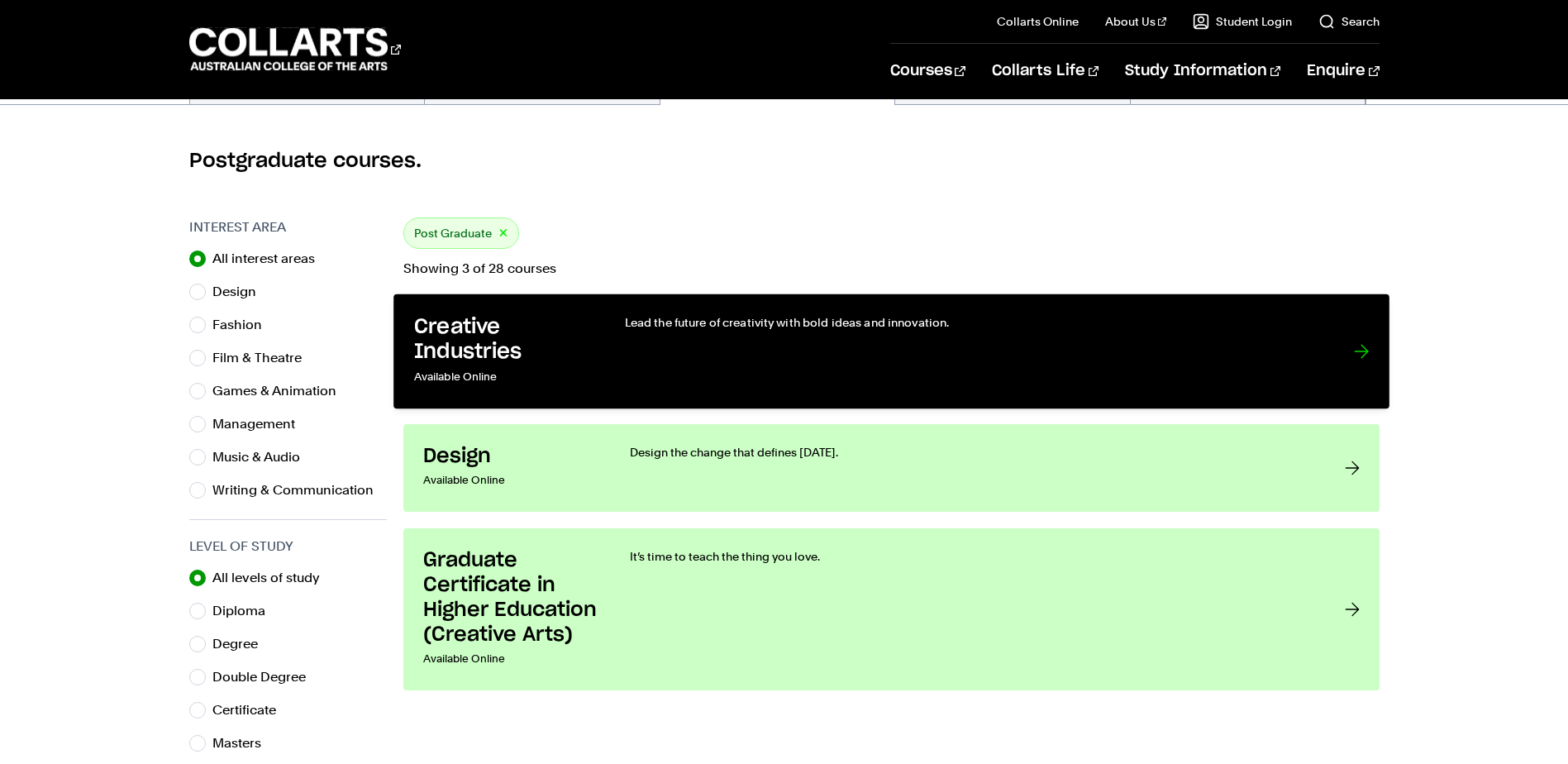
click at [452, 360] on h3 "Creative Industries" at bounding box center [502, 339] width 177 height 51
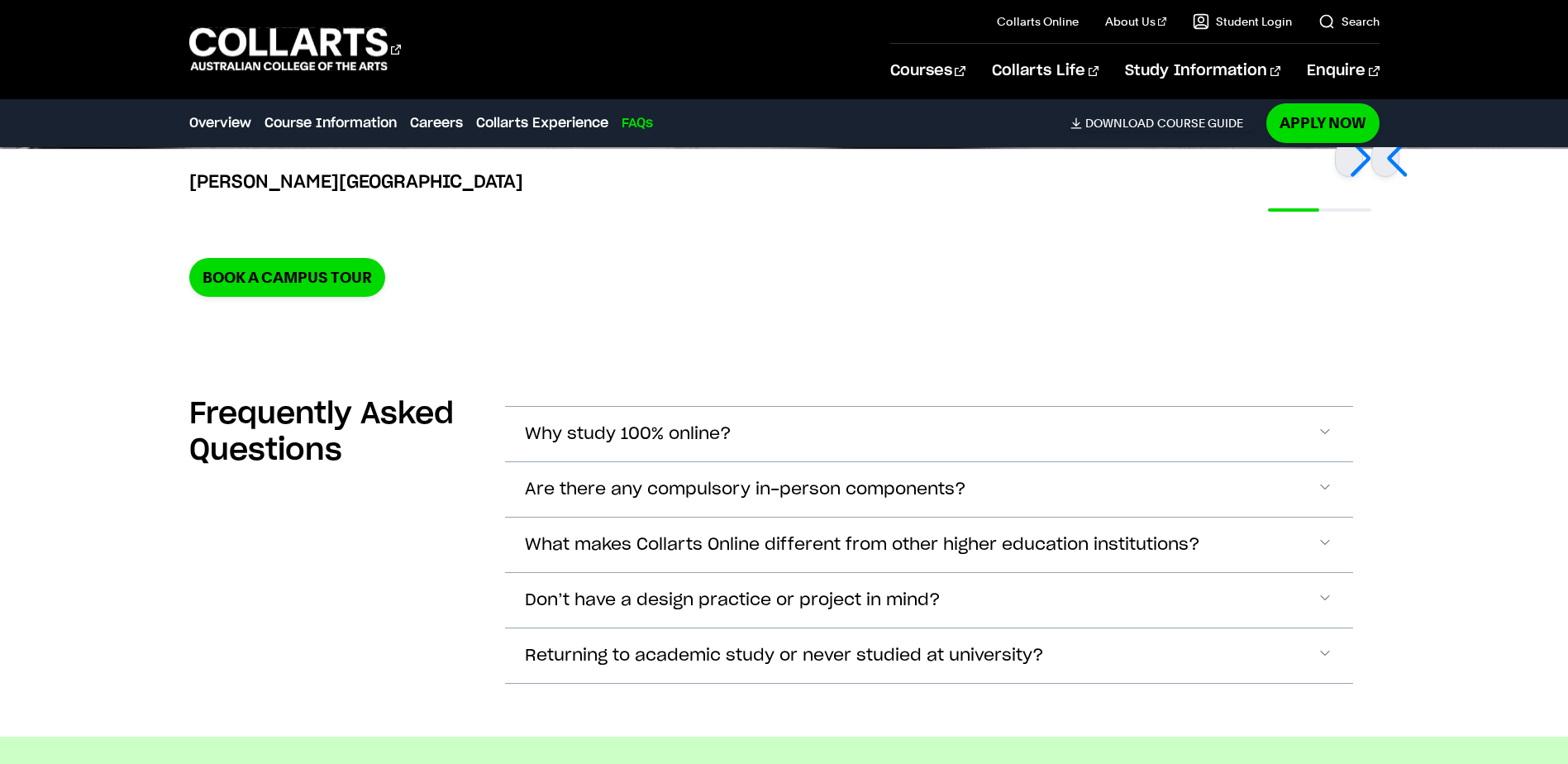
scroll to position [5541, 0]
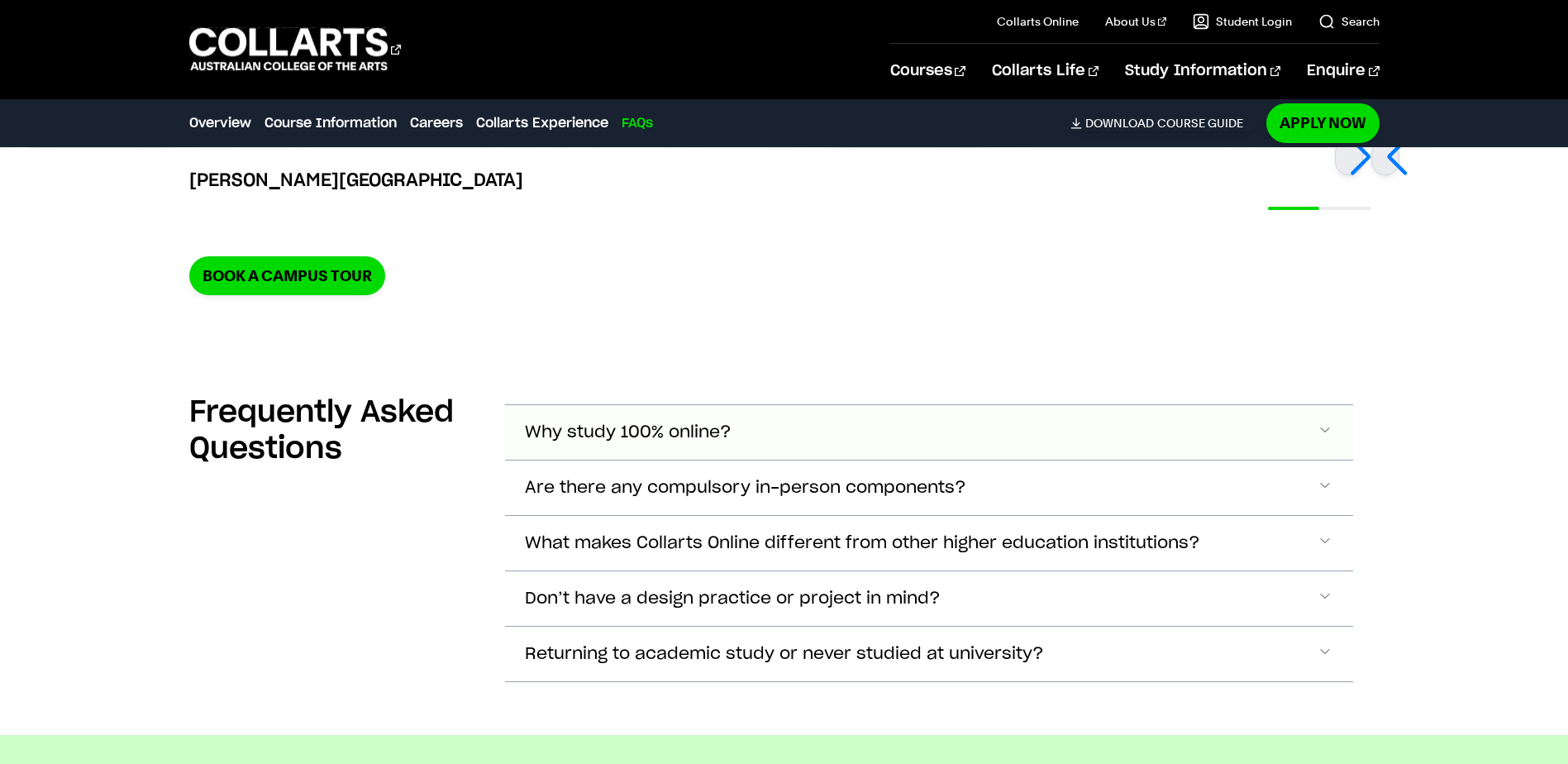
click at [603, 424] on span "Why study 100% online?" at bounding box center [629, 433] width 207 height 19
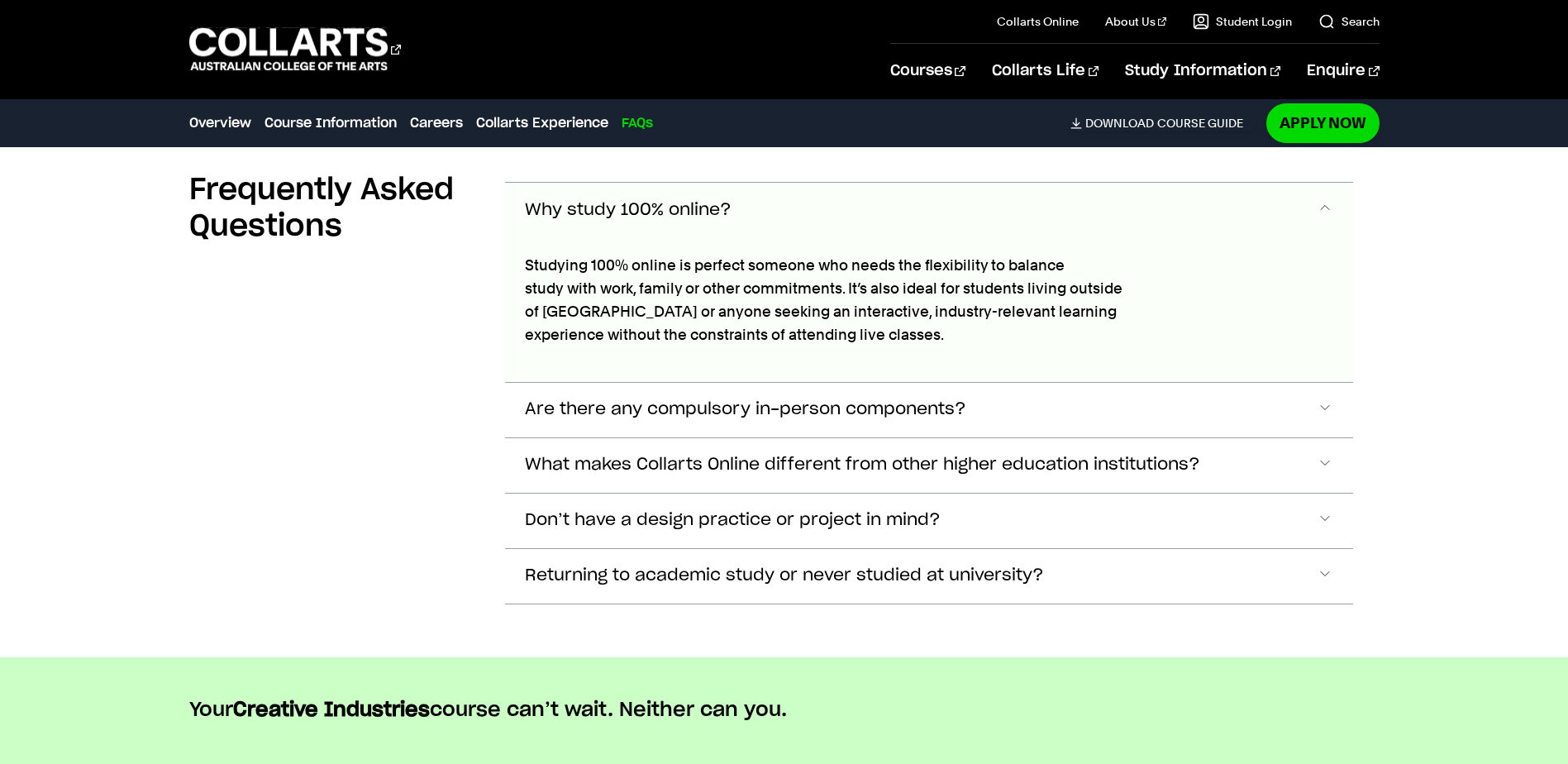
scroll to position [5777, 0]
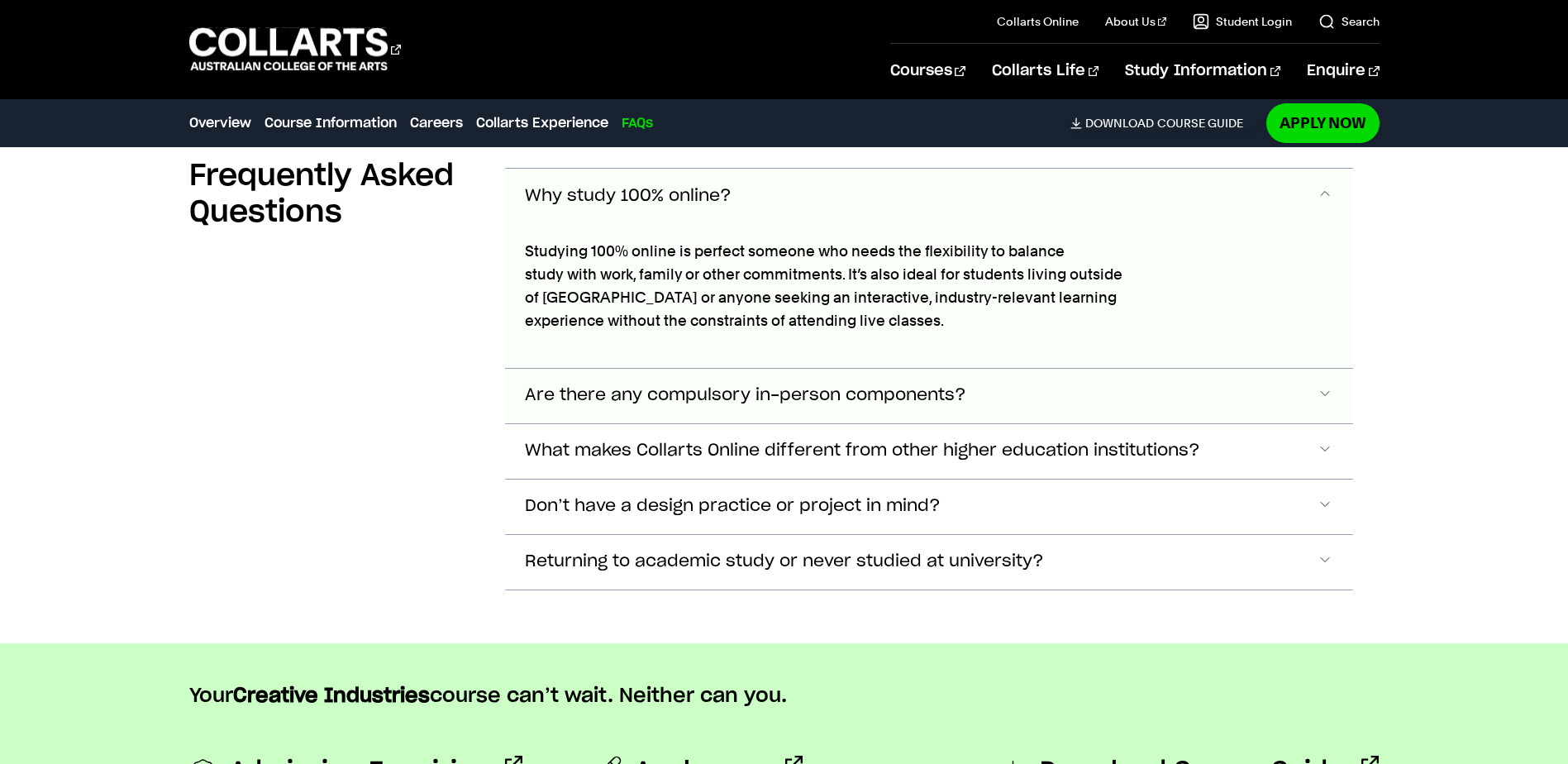
click at [635, 386] on span "Are there any compulsory in-person components?" at bounding box center [746, 396] width 442 height 19
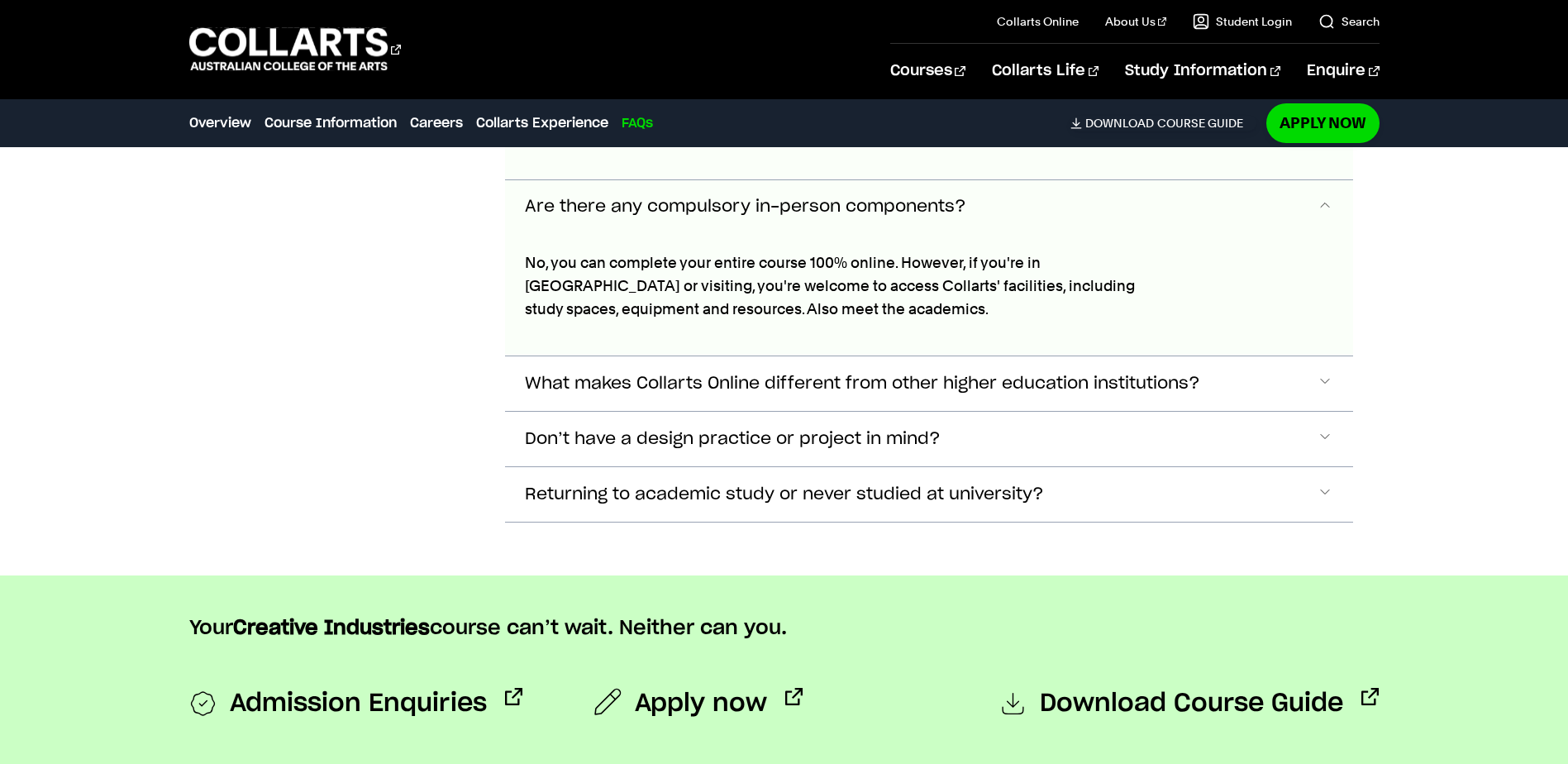
scroll to position [5977, 0]
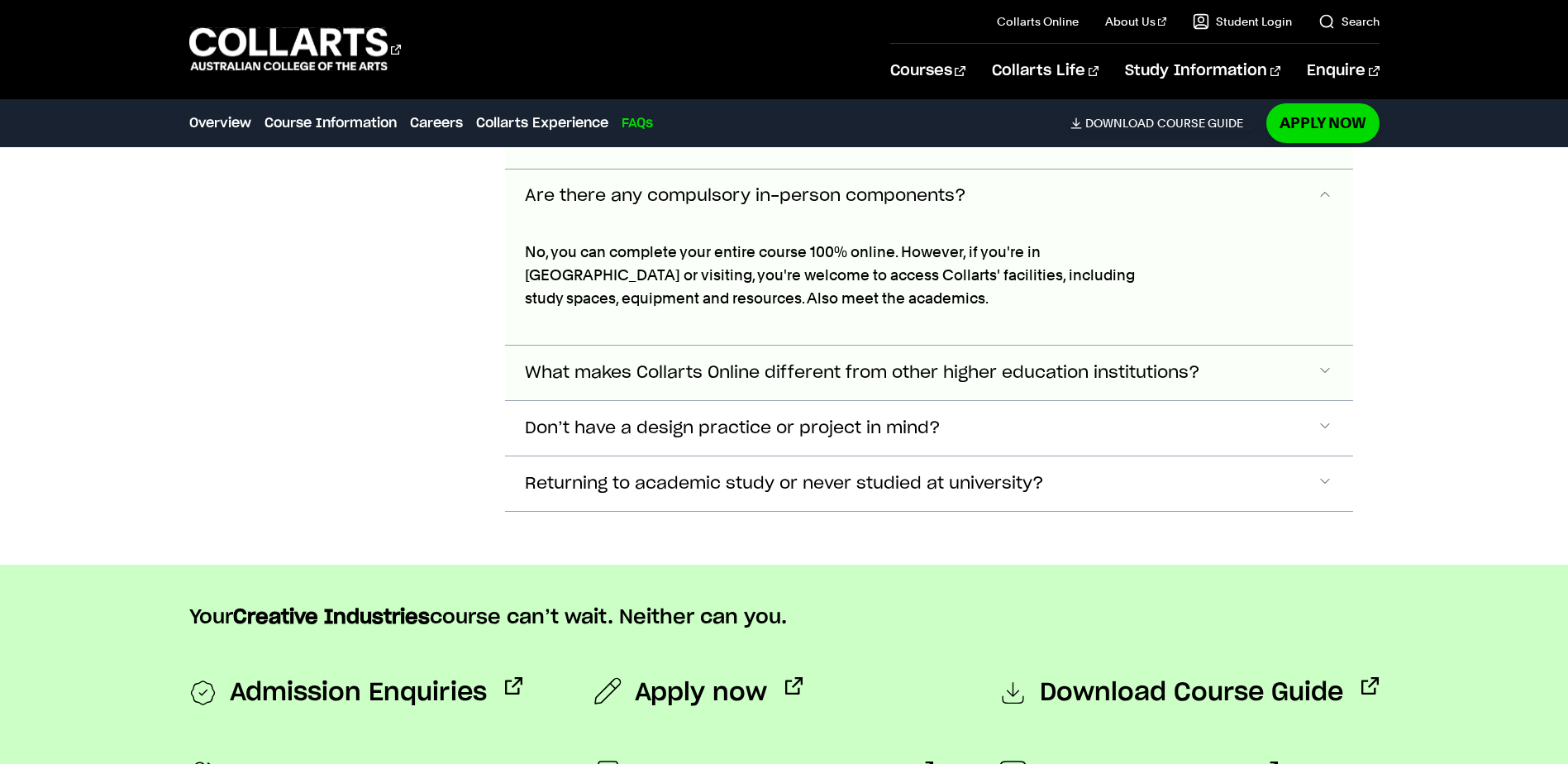
click at [549, 364] on span "What makes Collarts Online different from other higher education institutions?" at bounding box center [862, 373] width 675 height 19
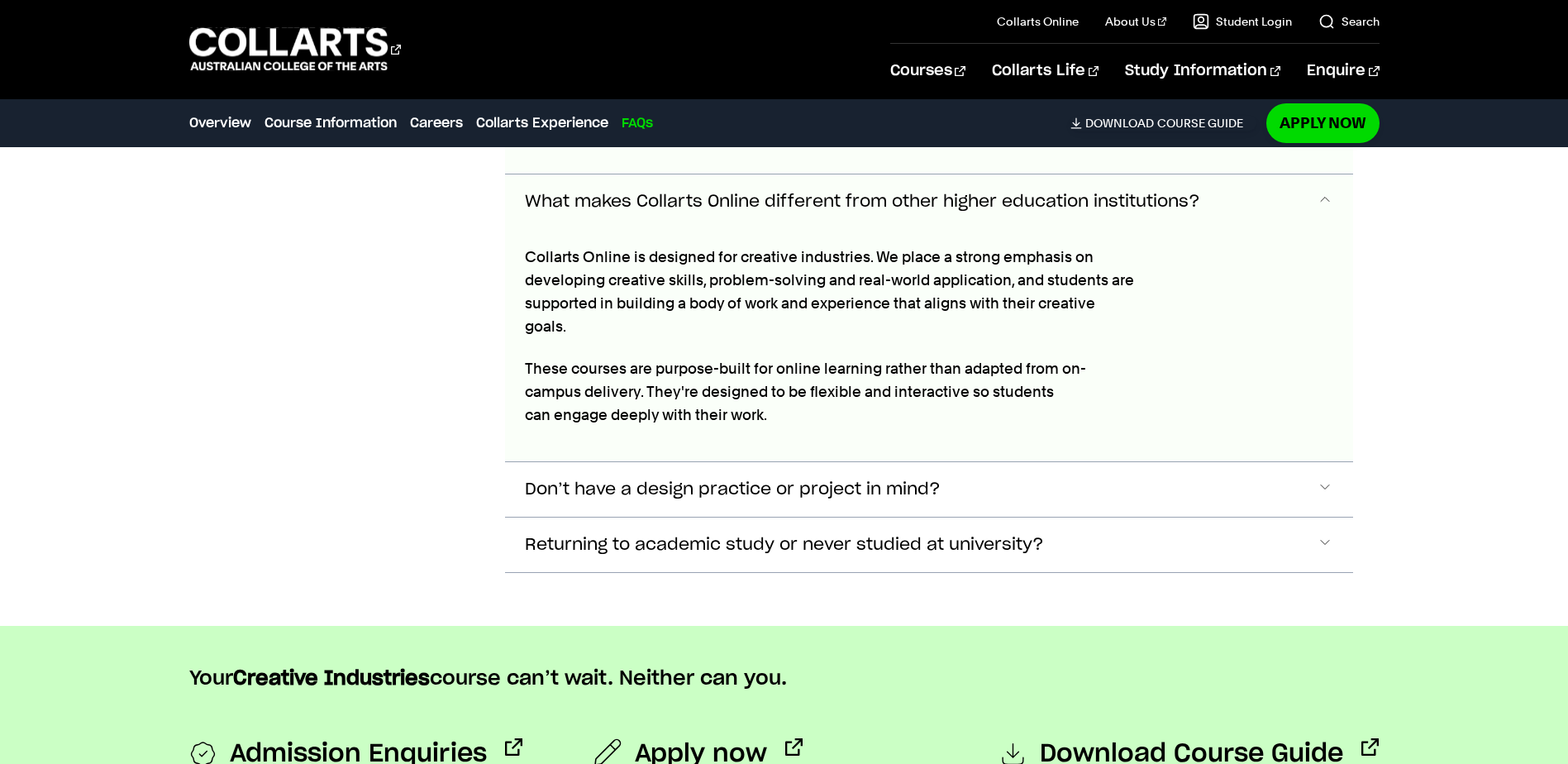
scroll to position [6152, 0]
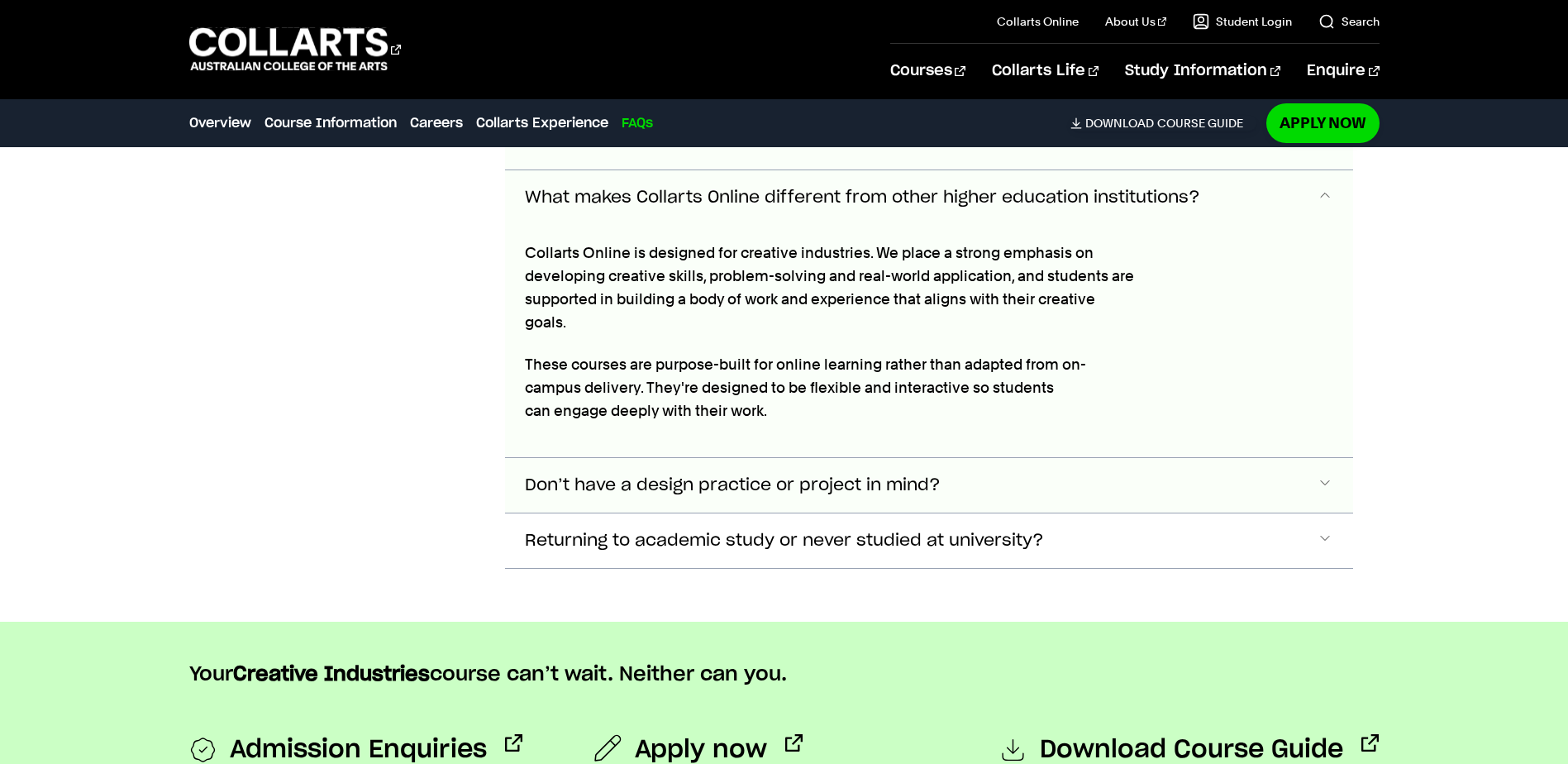
click at [541, 476] on span "Don’t have a design practice or project in mind?" at bounding box center [733, 486] width 416 height 19
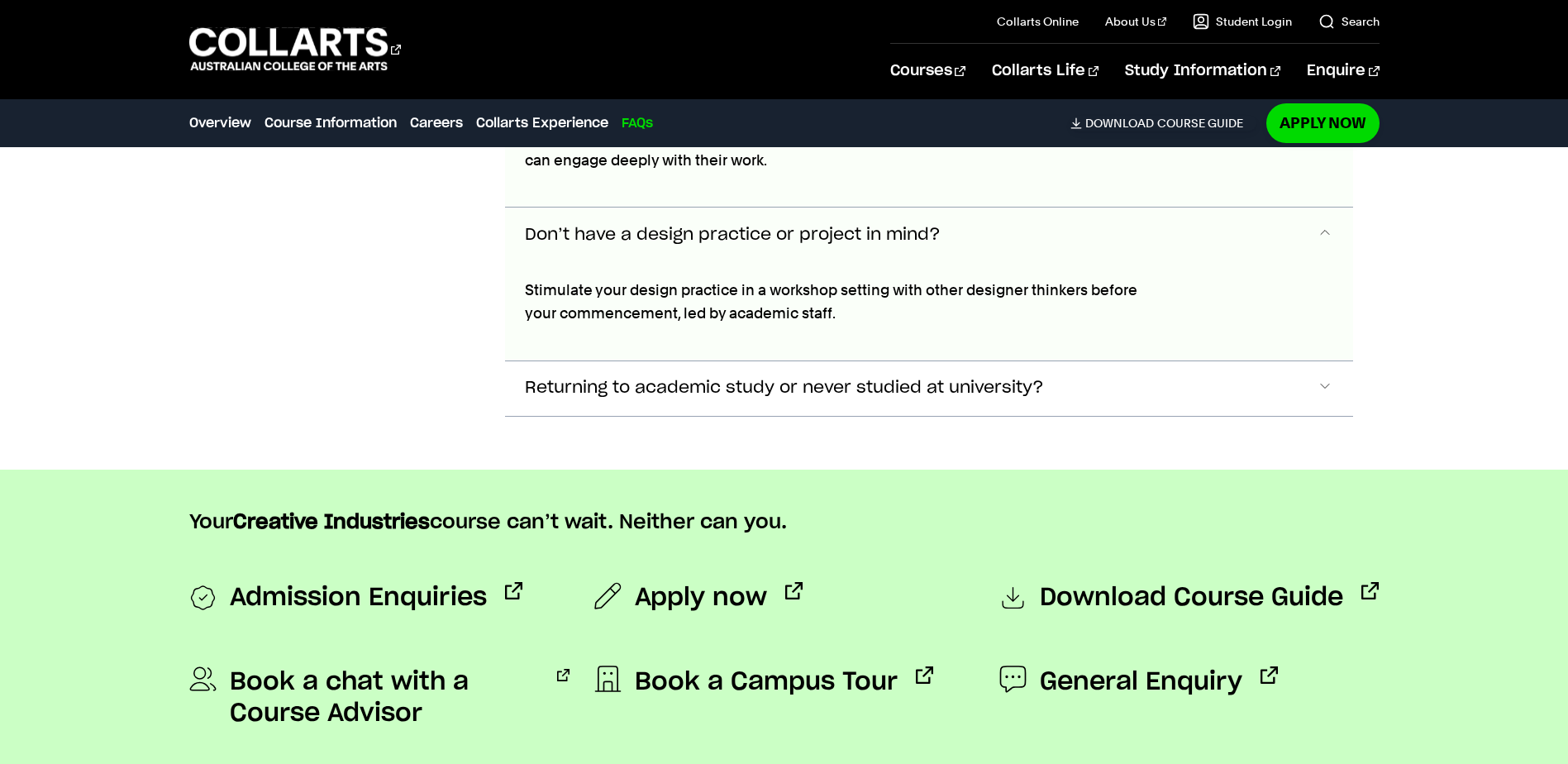
scroll to position [6439, 0]
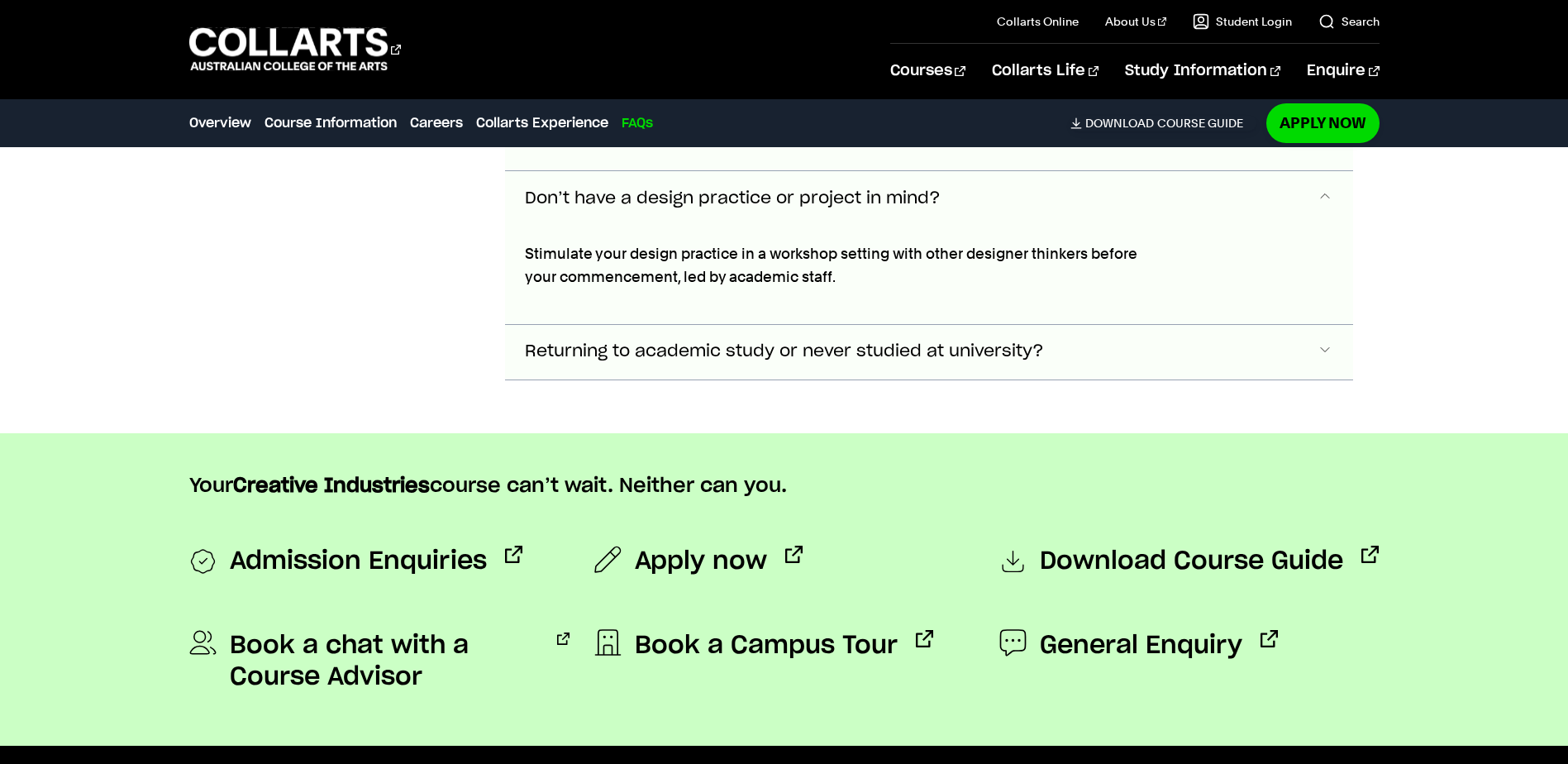
click at [598, 342] on span "Returning to academic study or never studied at university?" at bounding box center [784, 351] width 520 height 19
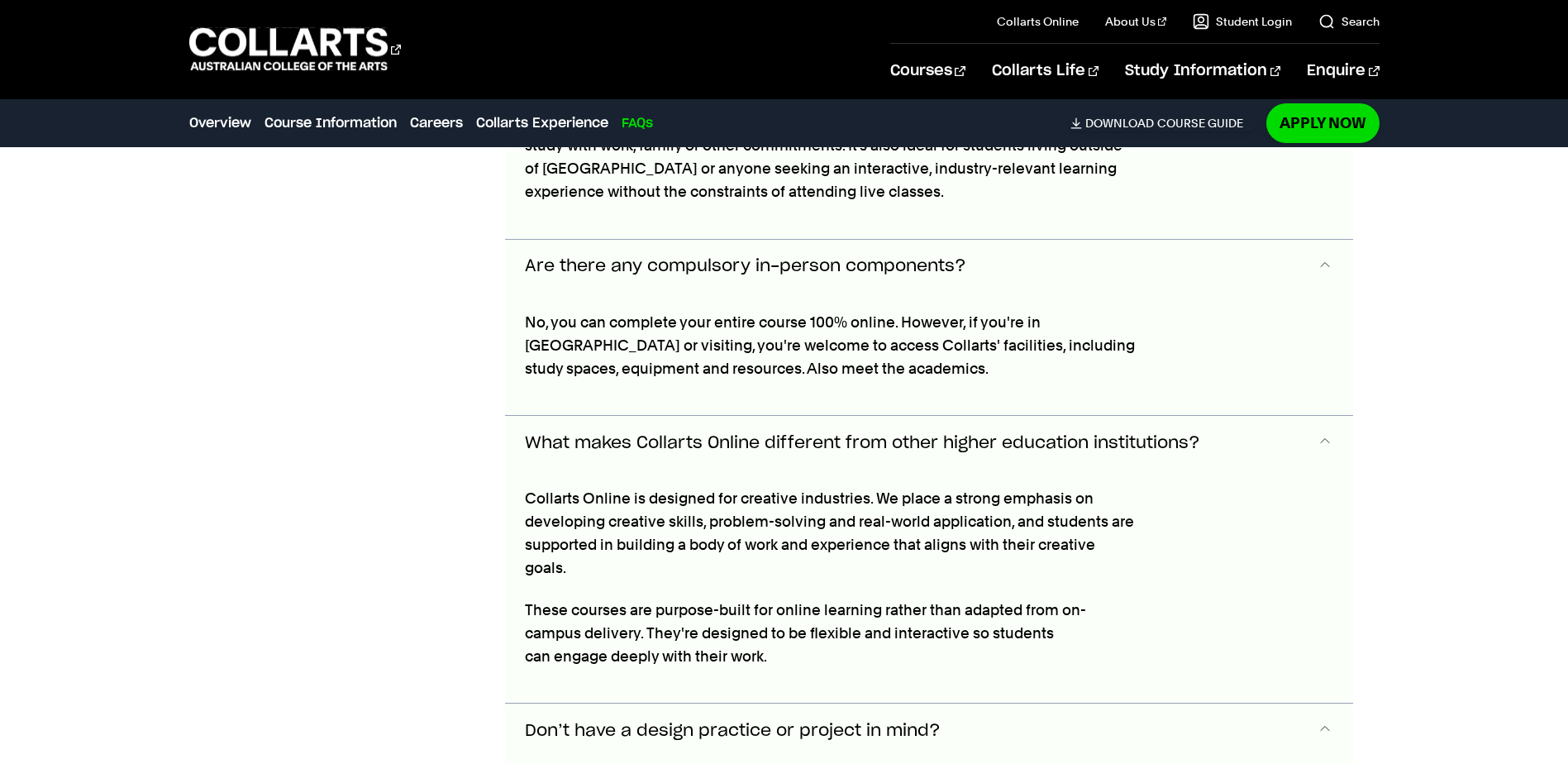
scroll to position [5848, 0]
